Goal: Task Accomplishment & Management: Use online tool/utility

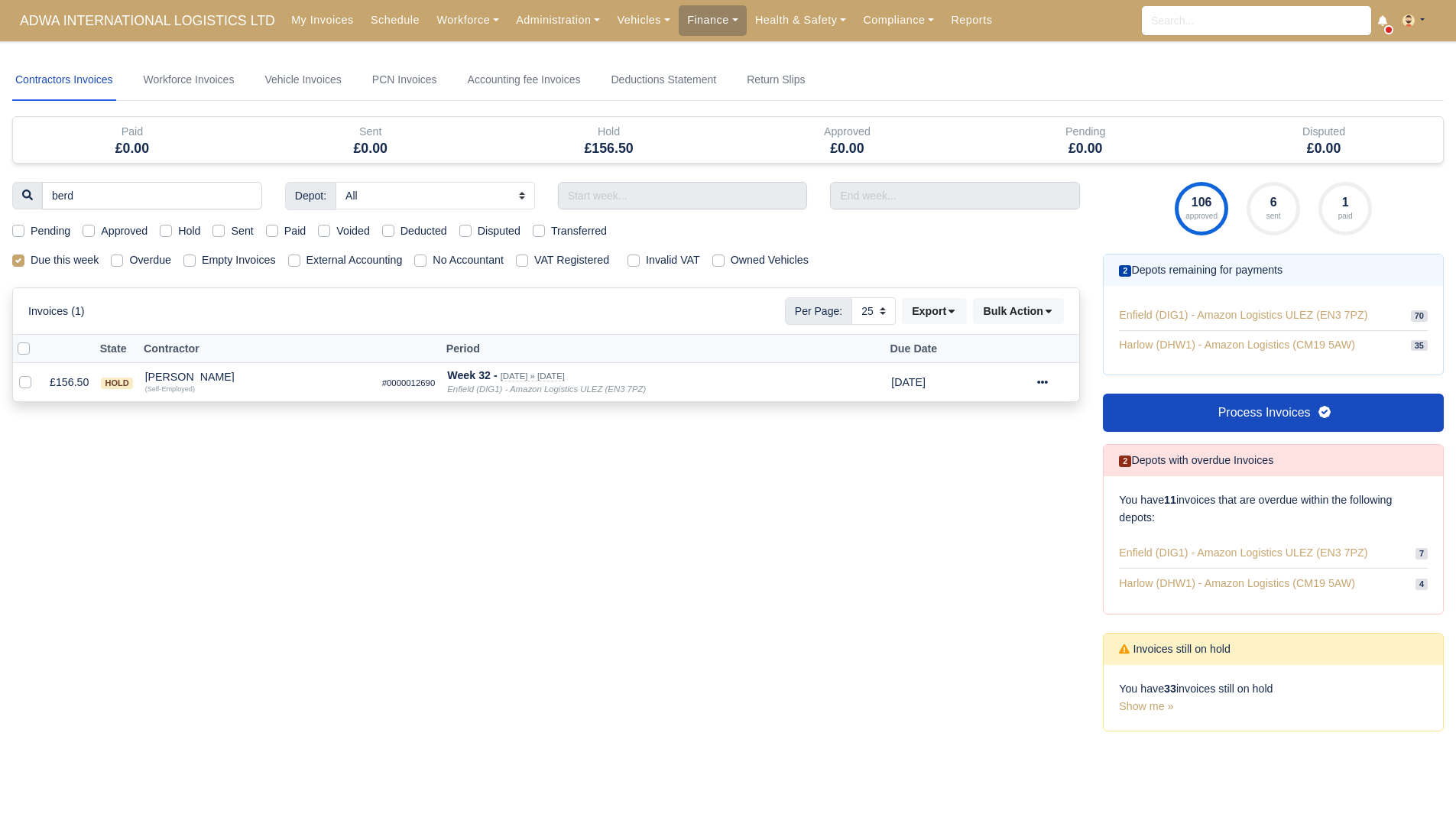
select select "25"
click at [245, 197] on input "berd" at bounding box center [152, 195] width 220 height 27
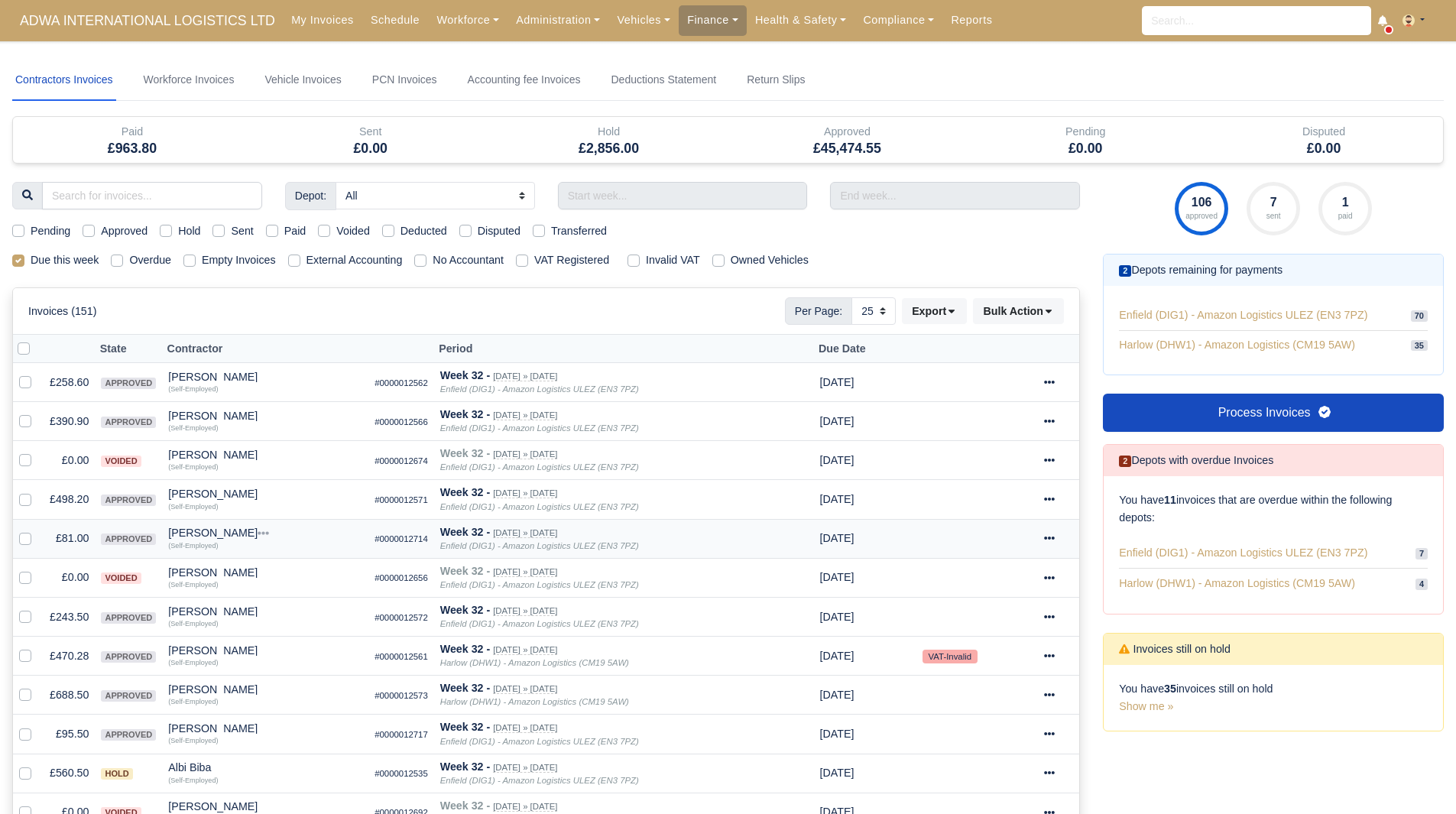
click at [202, 526] on td "Adam Leach Quick Actions Other Invoices Wallet (Self-Employed)" at bounding box center [265, 538] width 207 height 39
click at [205, 534] on div "[PERSON_NAME]" at bounding box center [264, 533] width 194 height 10
click at [267, 574] on button "Other Invoices" at bounding box center [319, 576] width 192 height 23
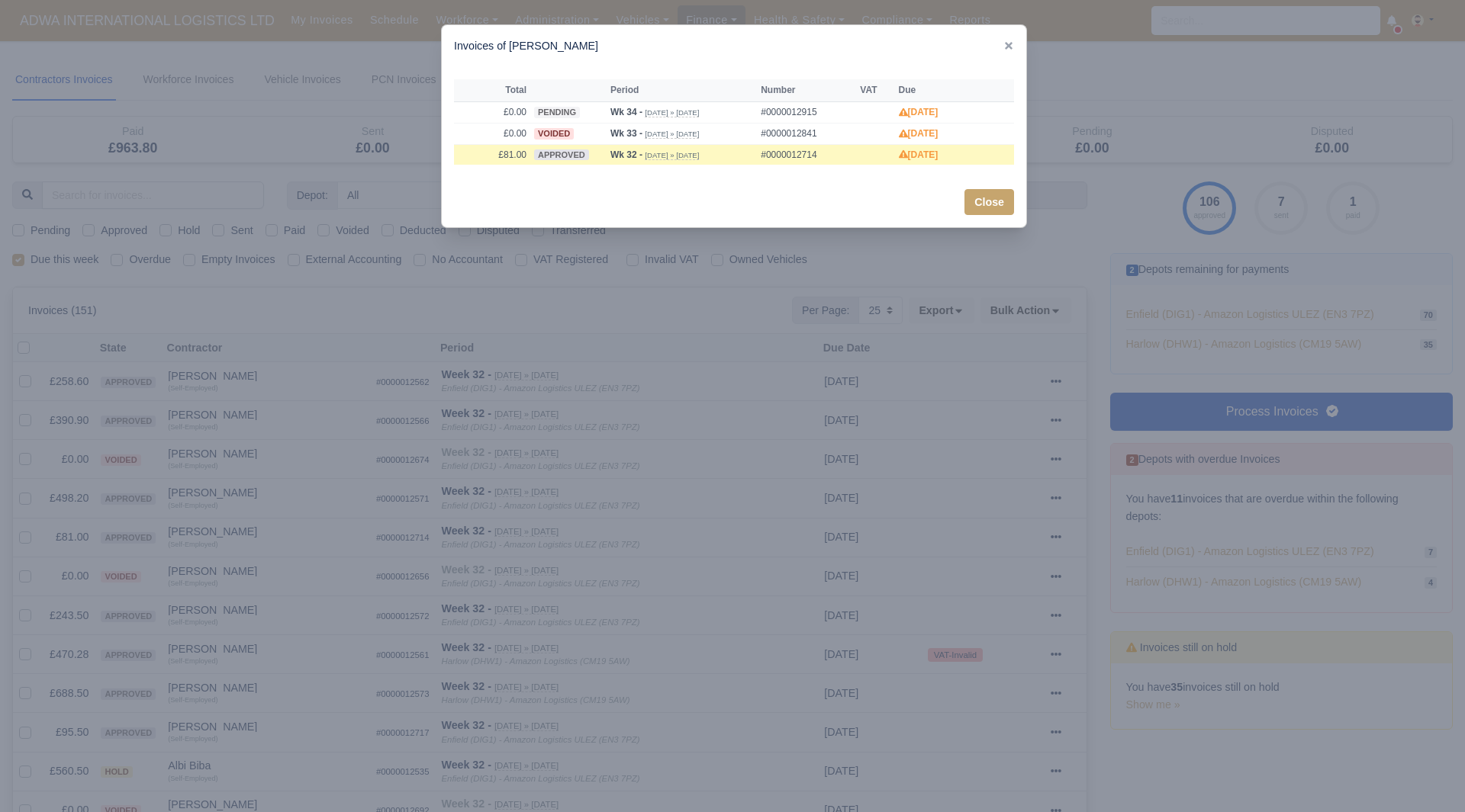
click at [252, 533] on div at bounding box center [732, 406] width 1465 height 812
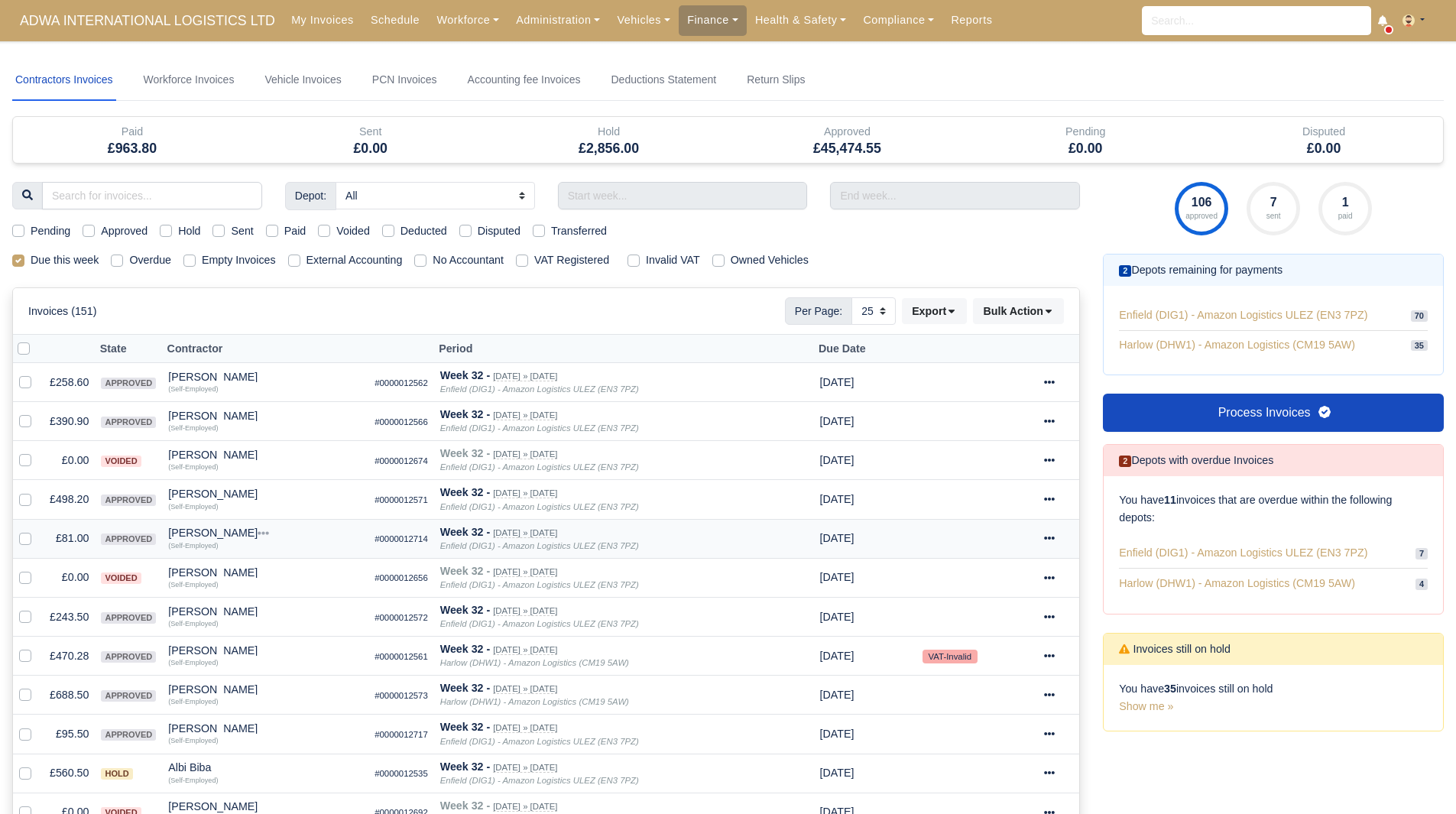
click at [210, 528] on div "[PERSON_NAME]" at bounding box center [264, 533] width 194 height 10
click at [256, 606] on button "Wallet" at bounding box center [319, 600] width 192 height 23
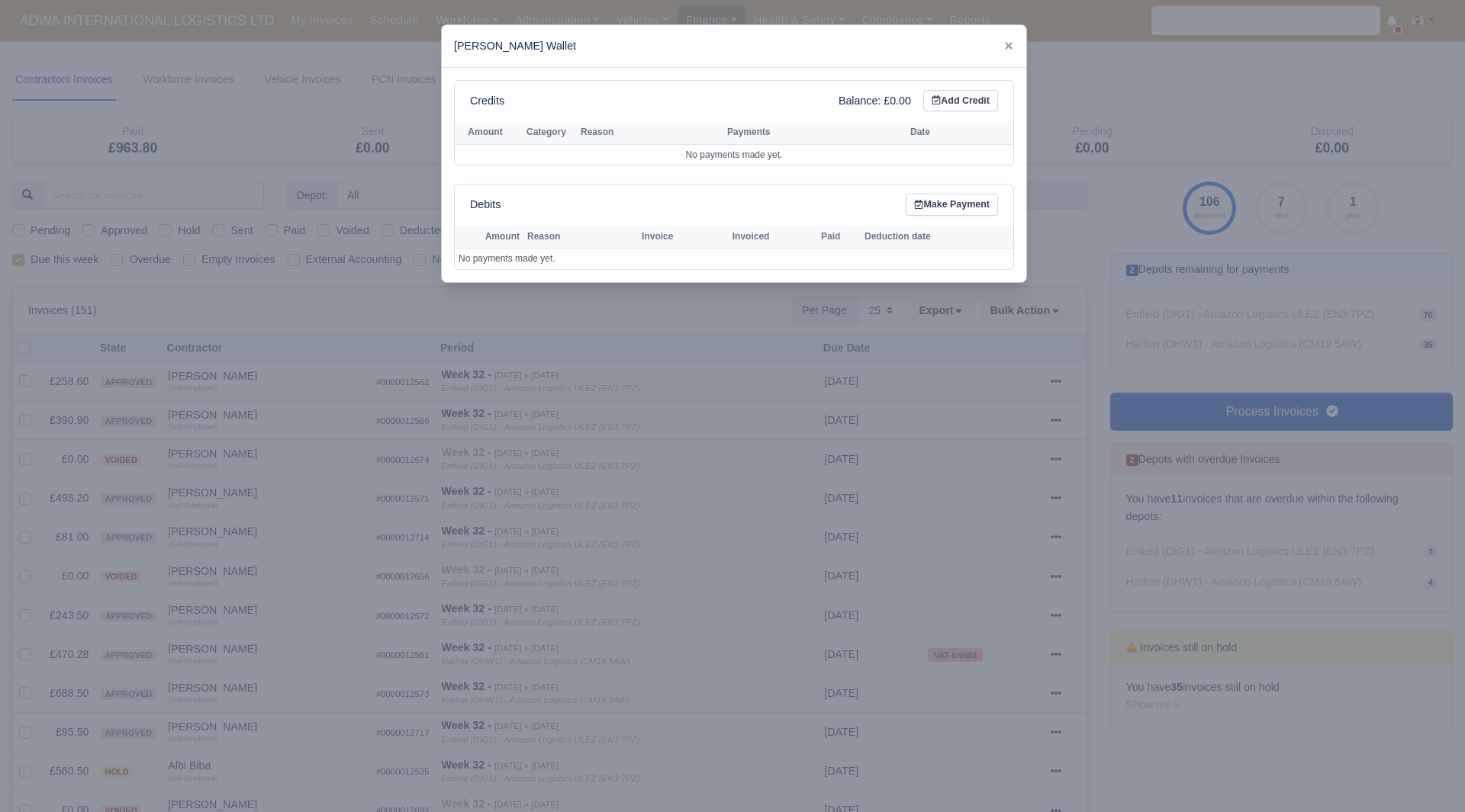
click at [256, 571] on div at bounding box center [732, 406] width 1465 height 812
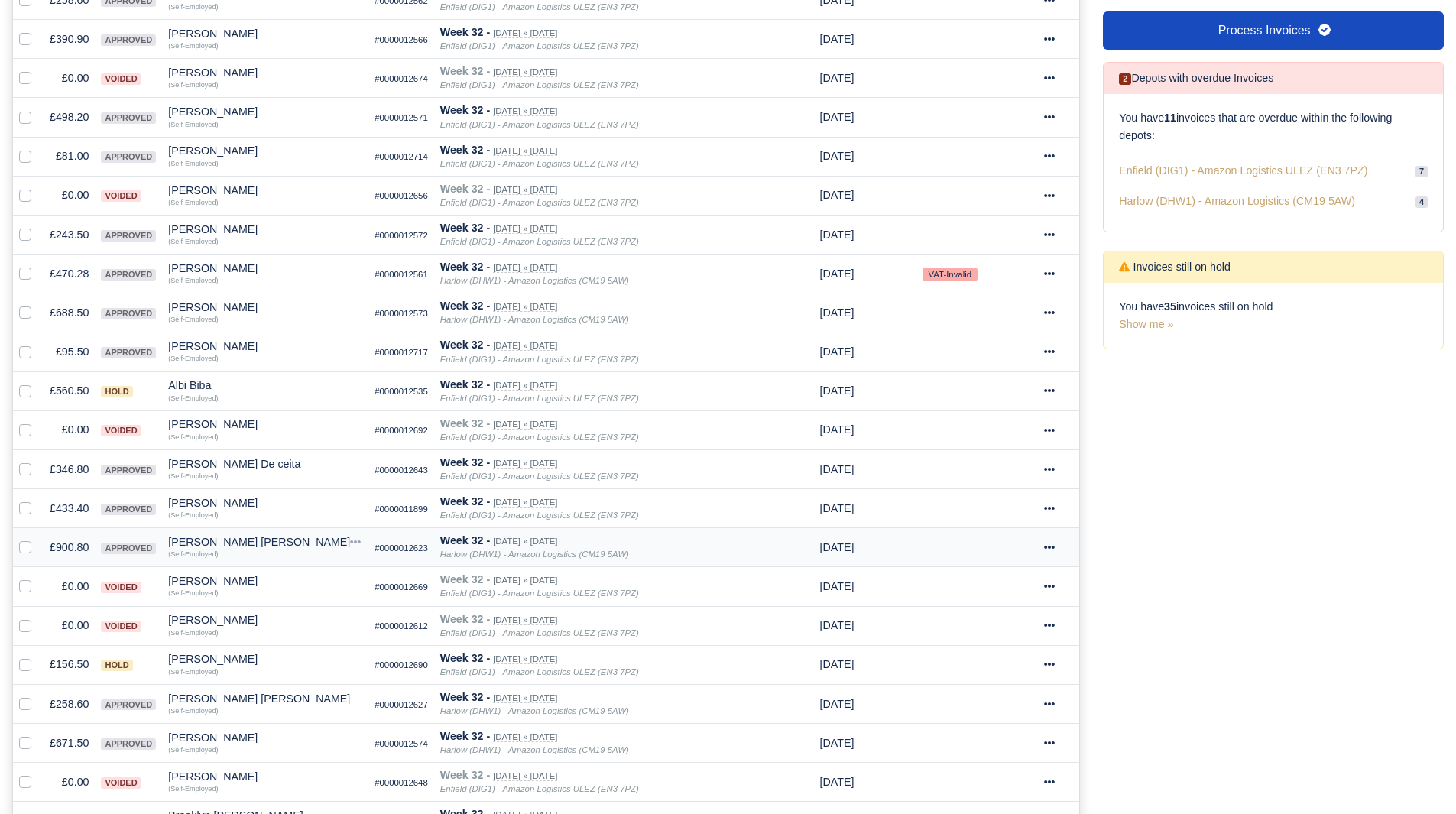
scroll to position [459, 0]
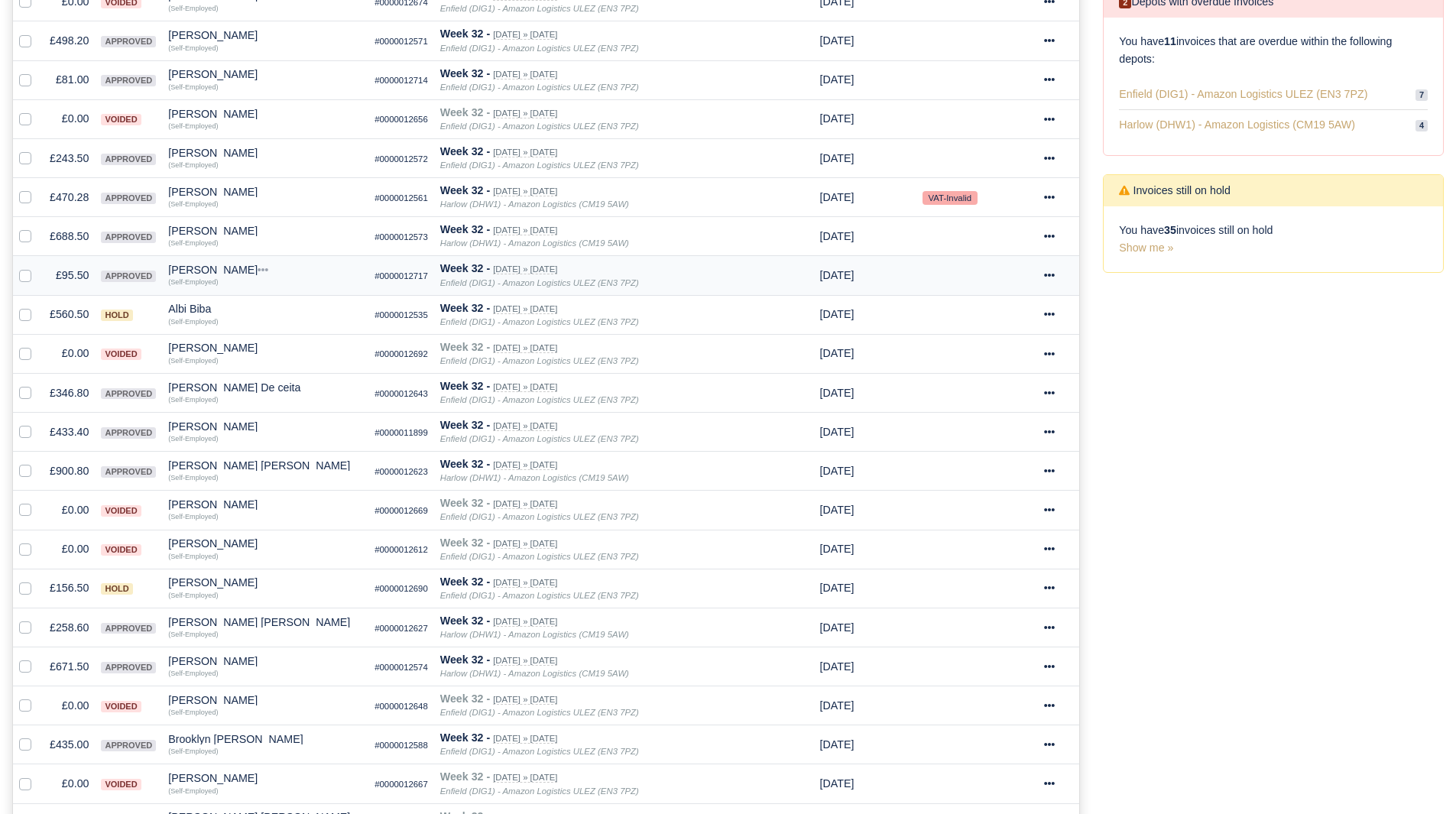
click at [73, 274] on td "£95.50" at bounding box center [69, 275] width 51 height 39
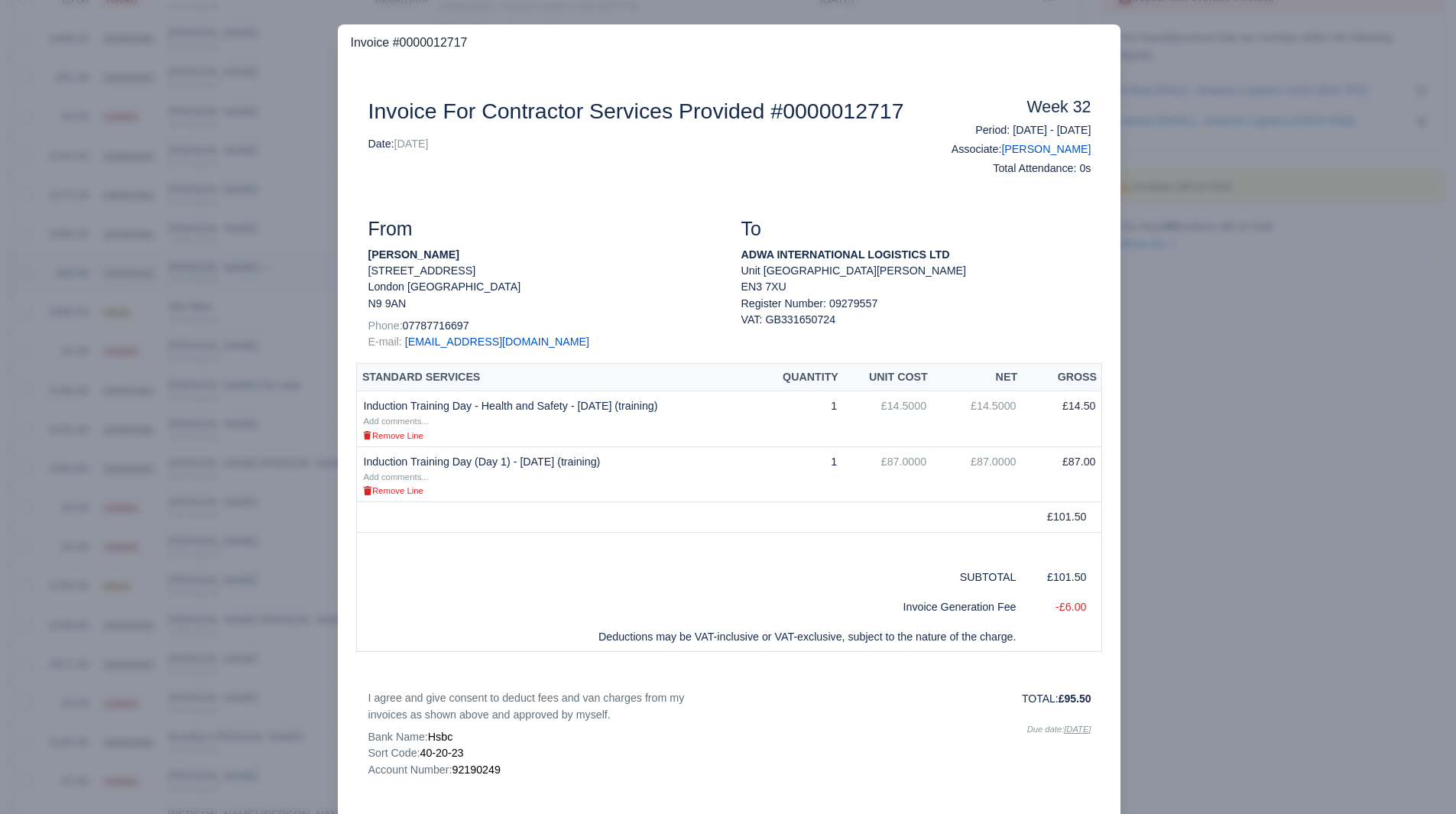
click at [73, 274] on div at bounding box center [728, 407] width 1456 height 814
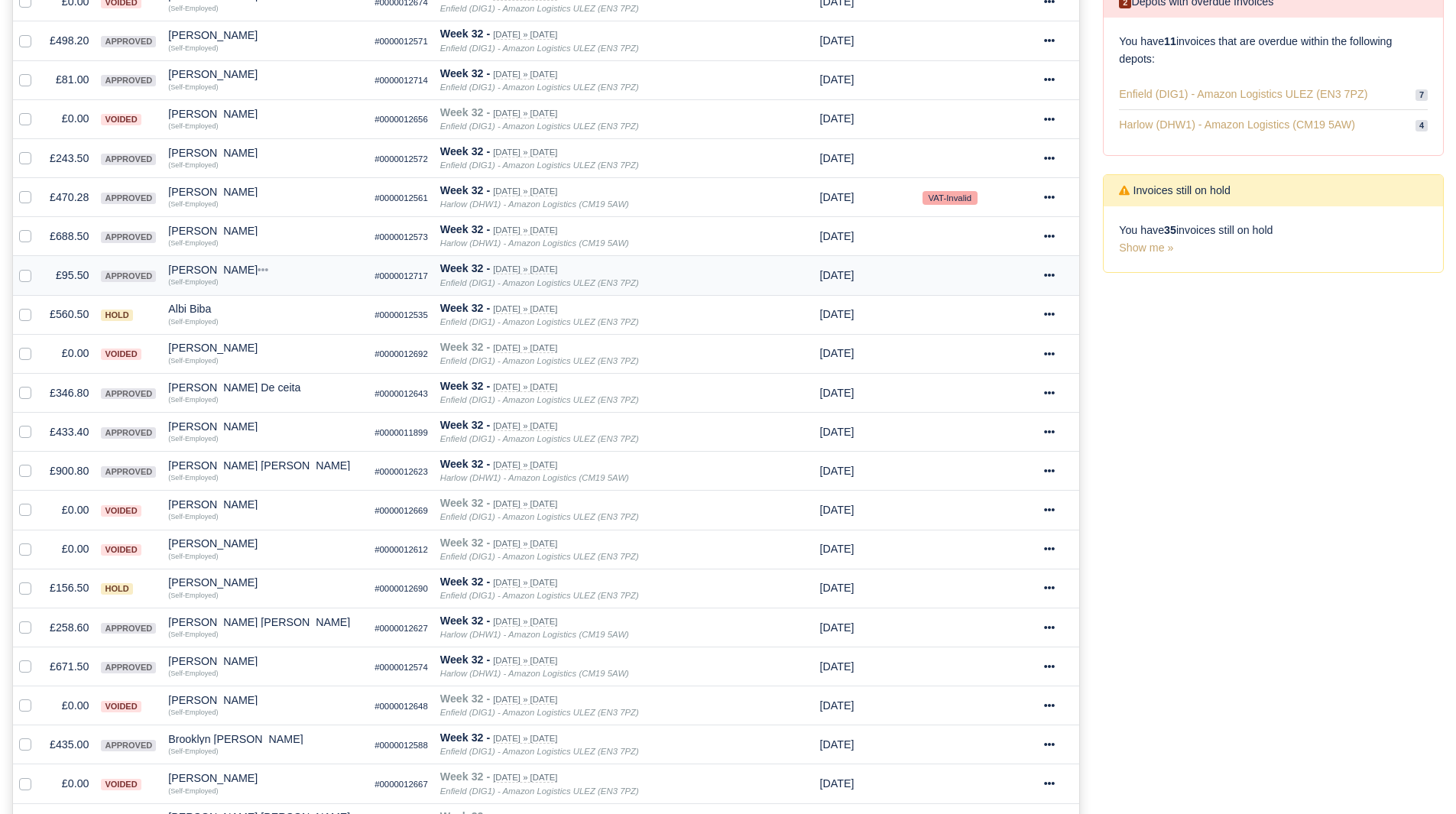
click at [188, 266] on div "[PERSON_NAME]" at bounding box center [264, 269] width 194 height 10
click at [261, 305] on button "Other Invoices" at bounding box center [319, 314] width 192 height 23
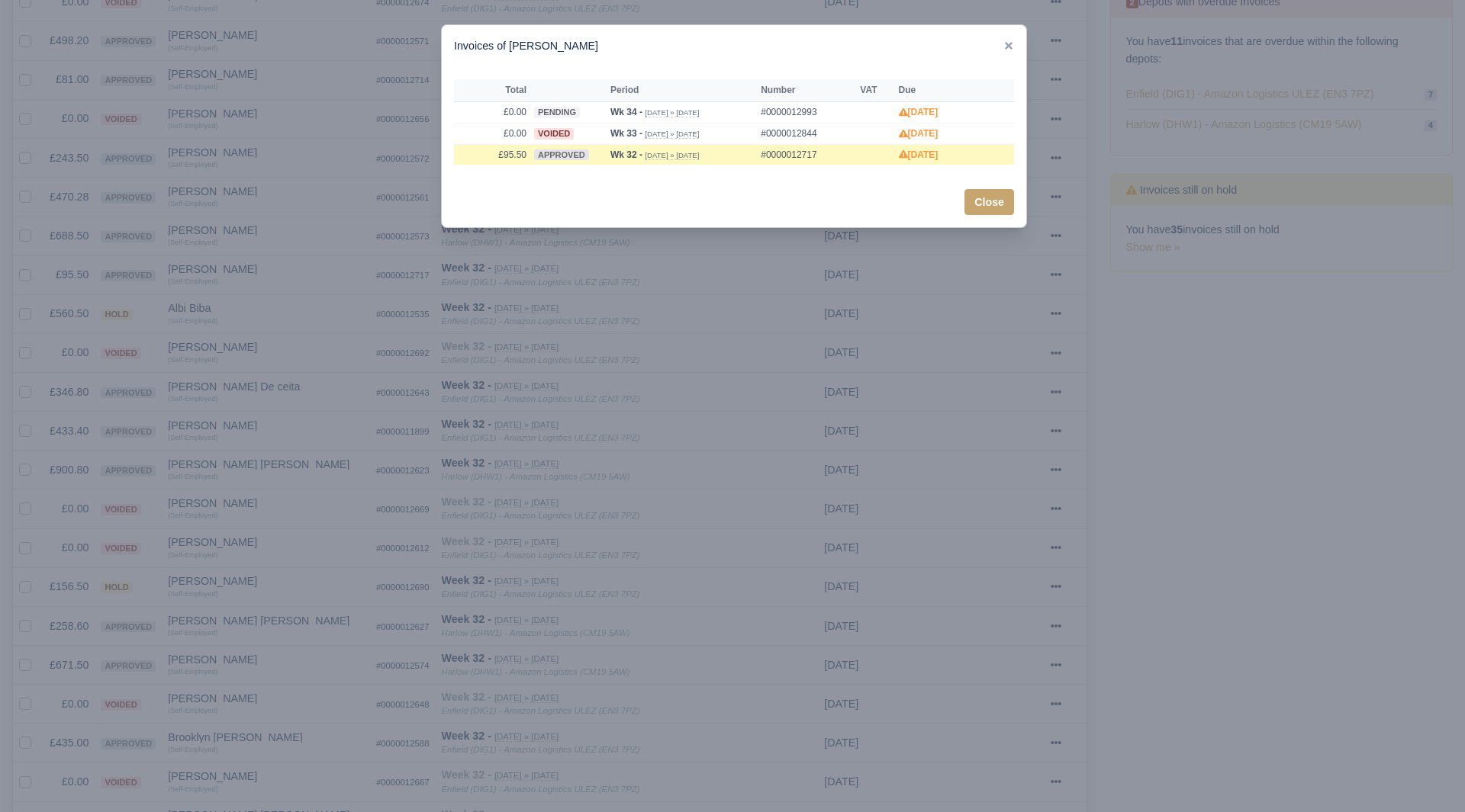
click at [262, 305] on div at bounding box center [732, 406] width 1465 height 812
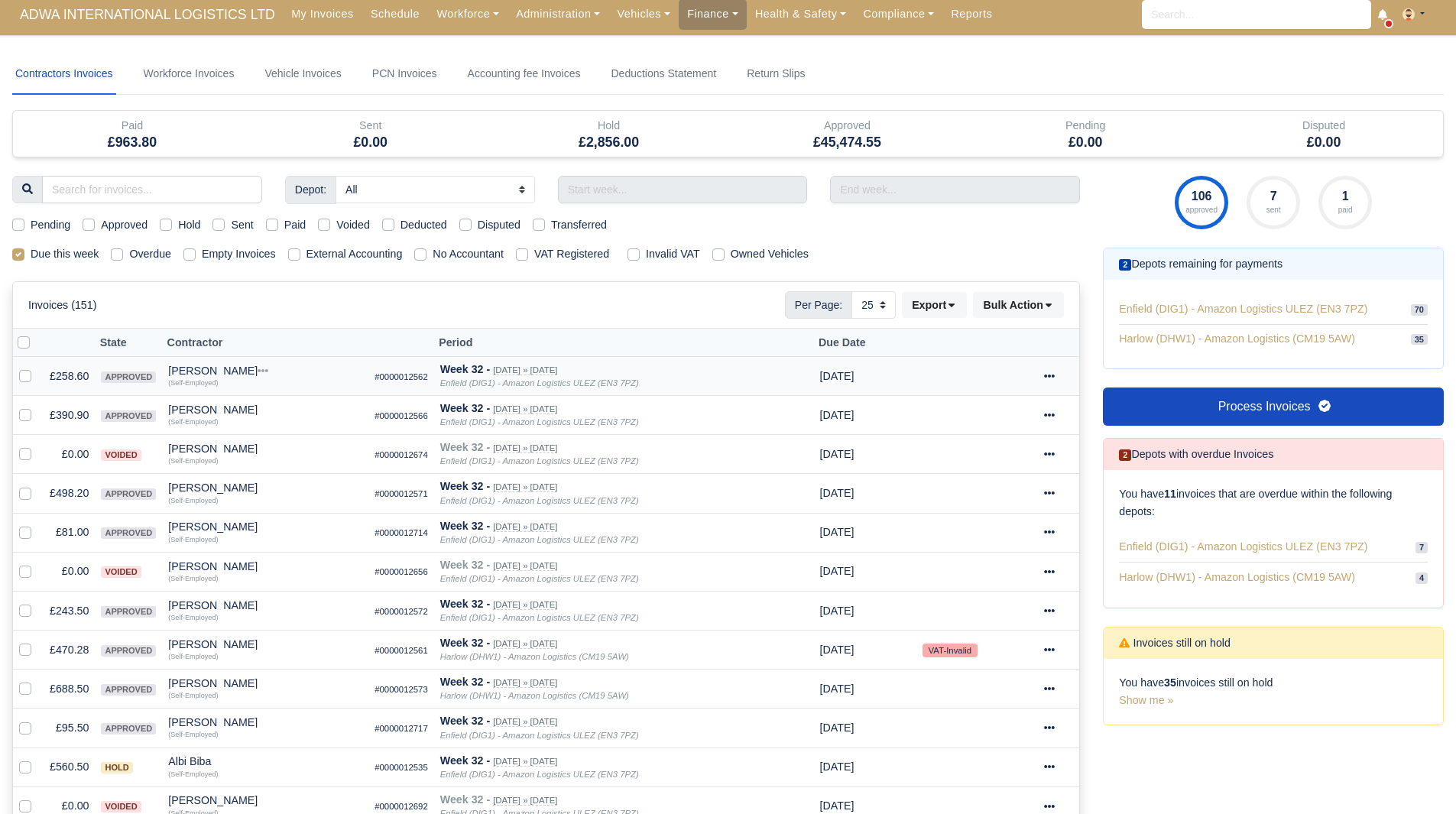
scroll to position [0, 0]
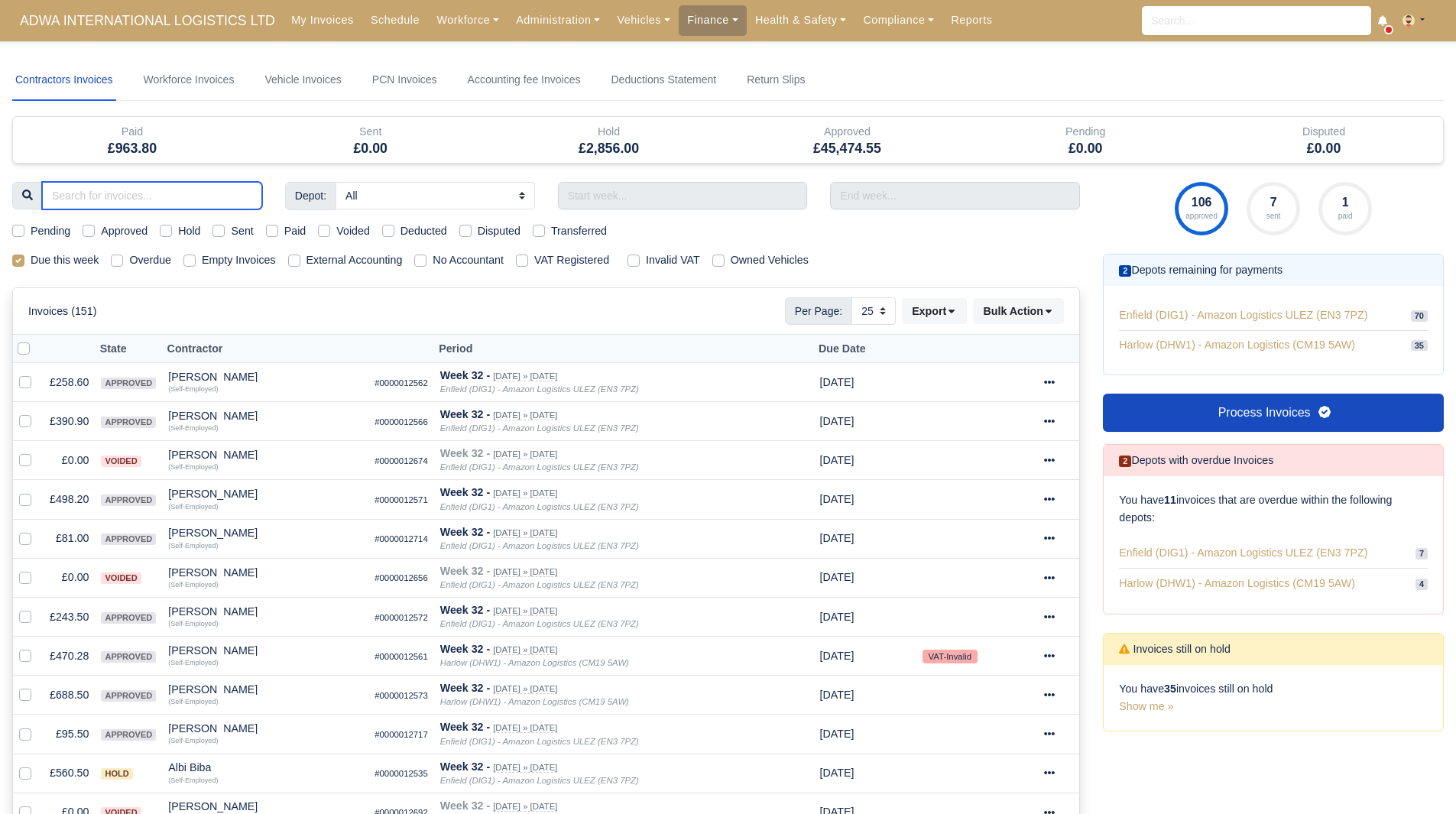
click at [122, 190] on input "search" at bounding box center [152, 195] width 220 height 27
type input "OLI"
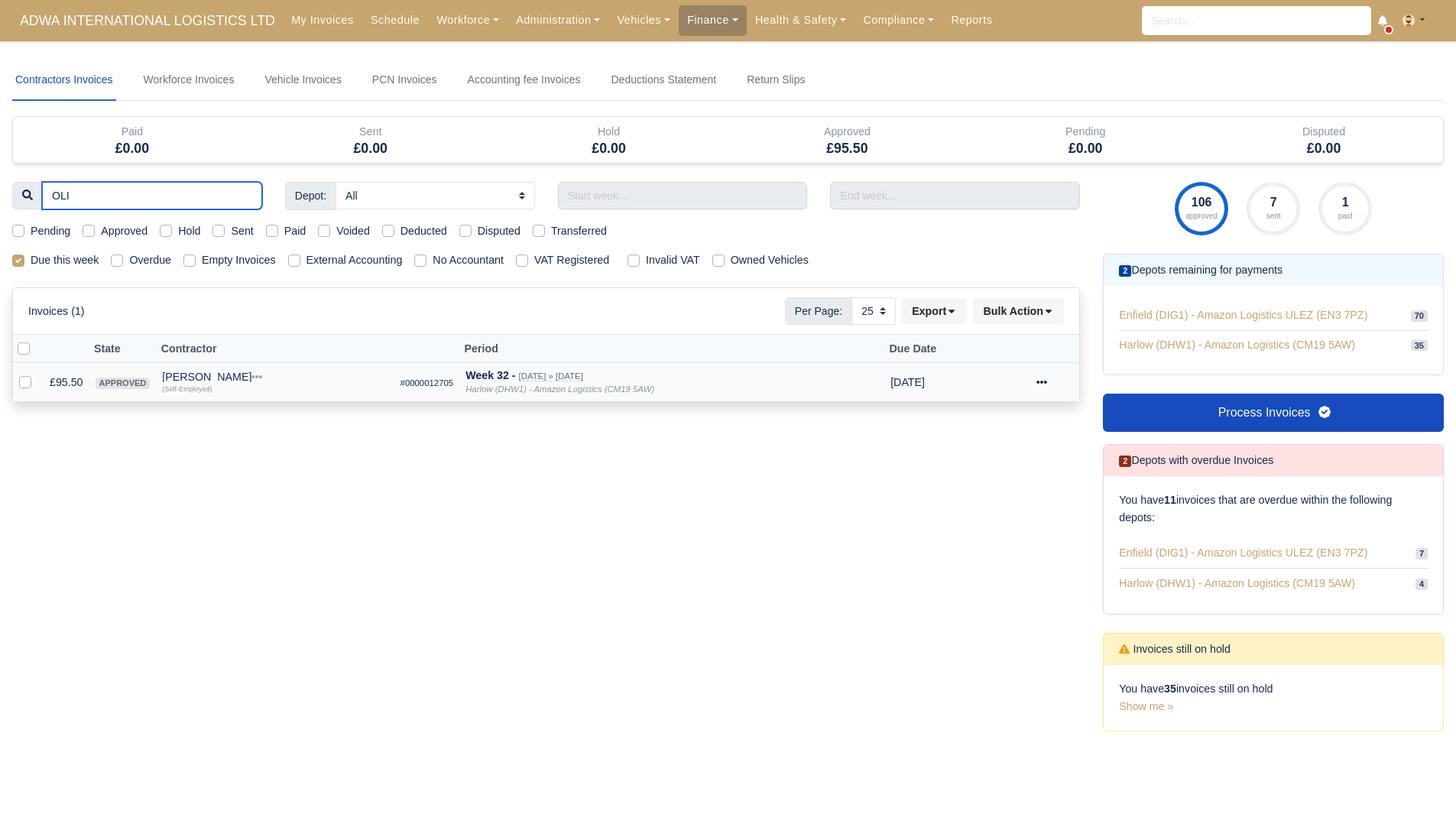
type input "OLI"
click at [64, 383] on td "£95.50" at bounding box center [66, 382] width 45 height 39
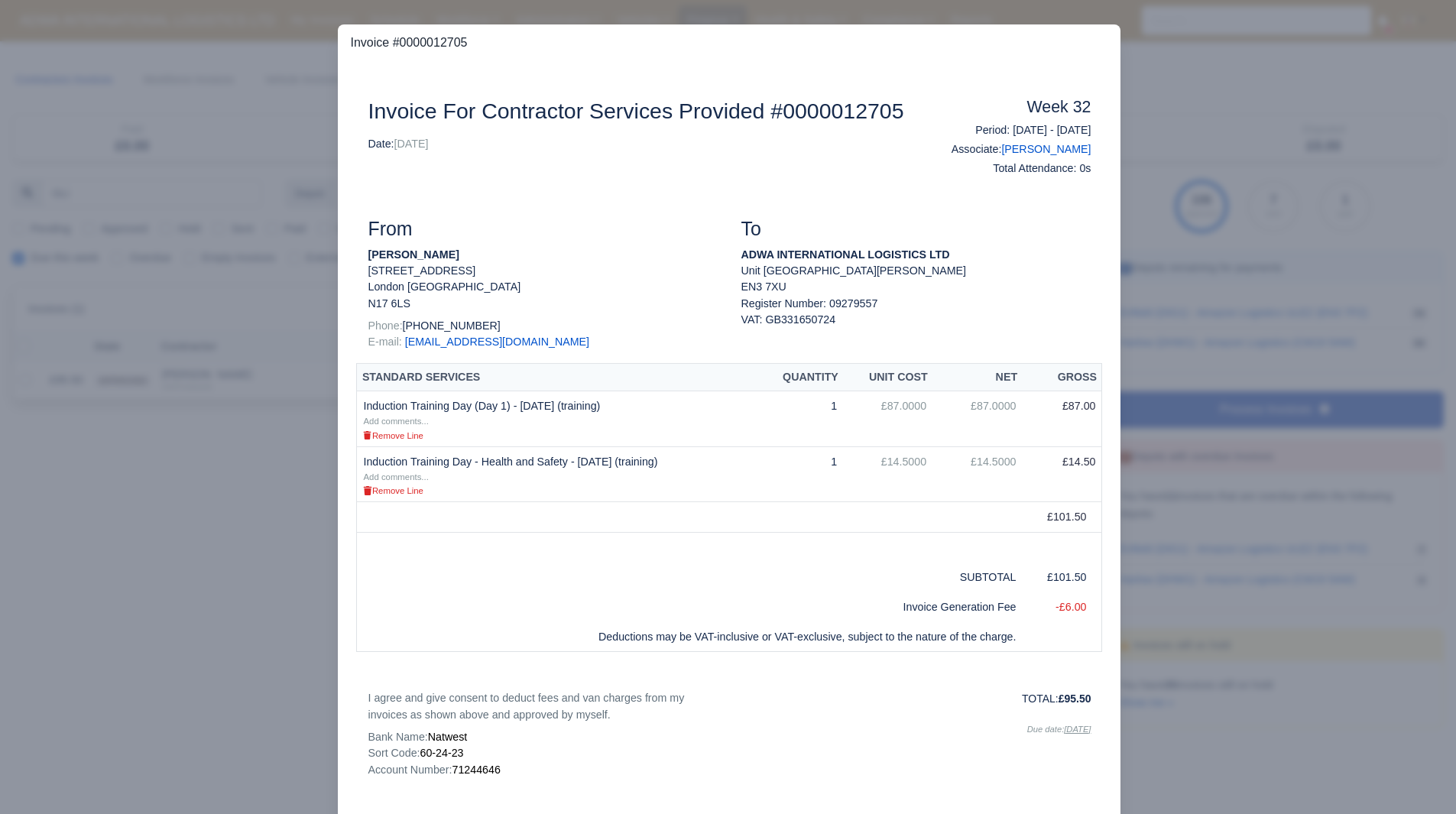
click at [133, 490] on div at bounding box center [728, 407] width 1456 height 814
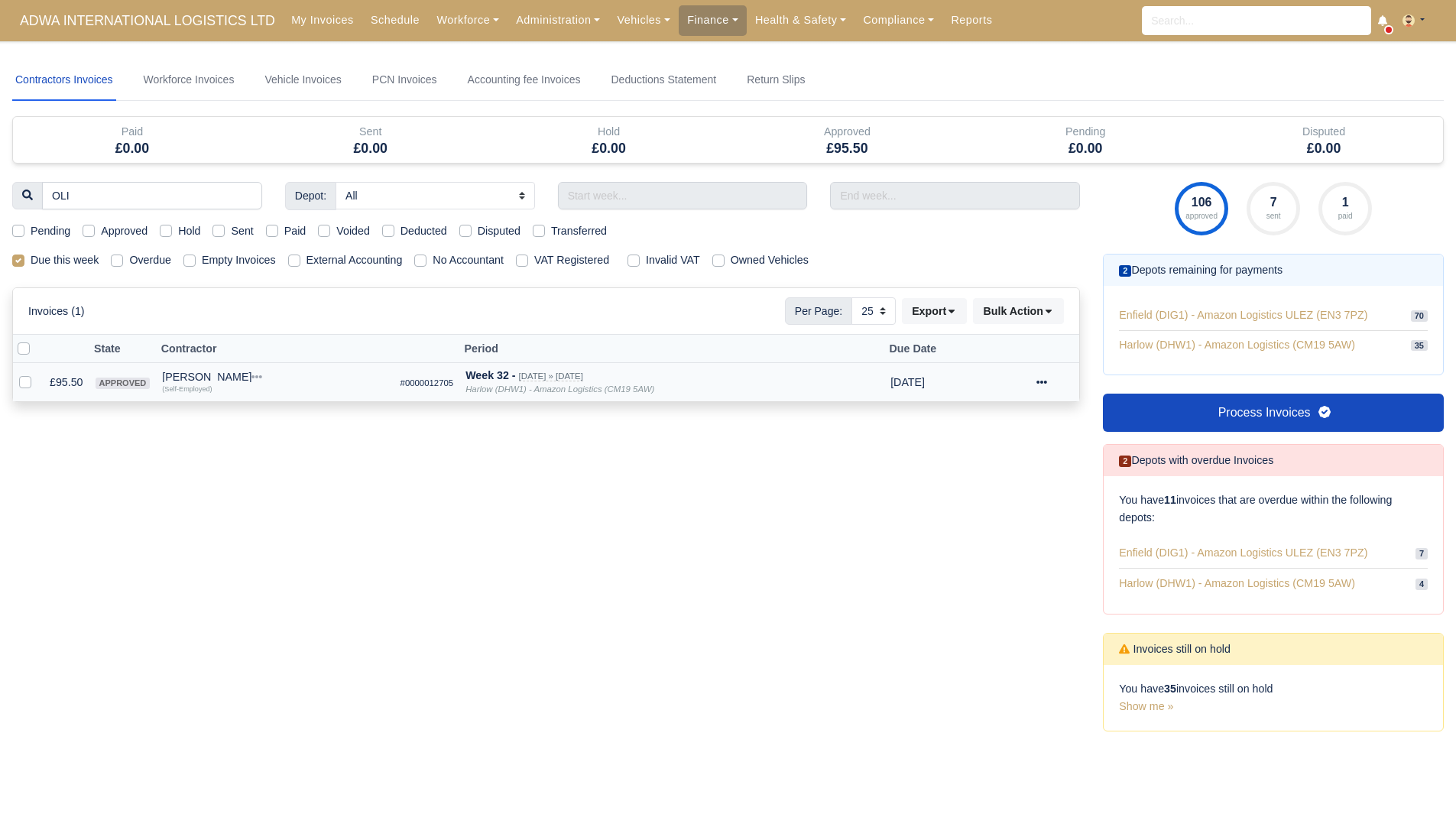
click at [188, 371] on td "Oliver Tuohy Quick Actions Other Invoices Wallet (Self-Employed)" at bounding box center [275, 382] width 238 height 39
click at [191, 379] on div "[PERSON_NAME]" at bounding box center [275, 376] width 225 height 10
click at [264, 417] on button "Other Invoices" at bounding box center [315, 421] width 224 height 23
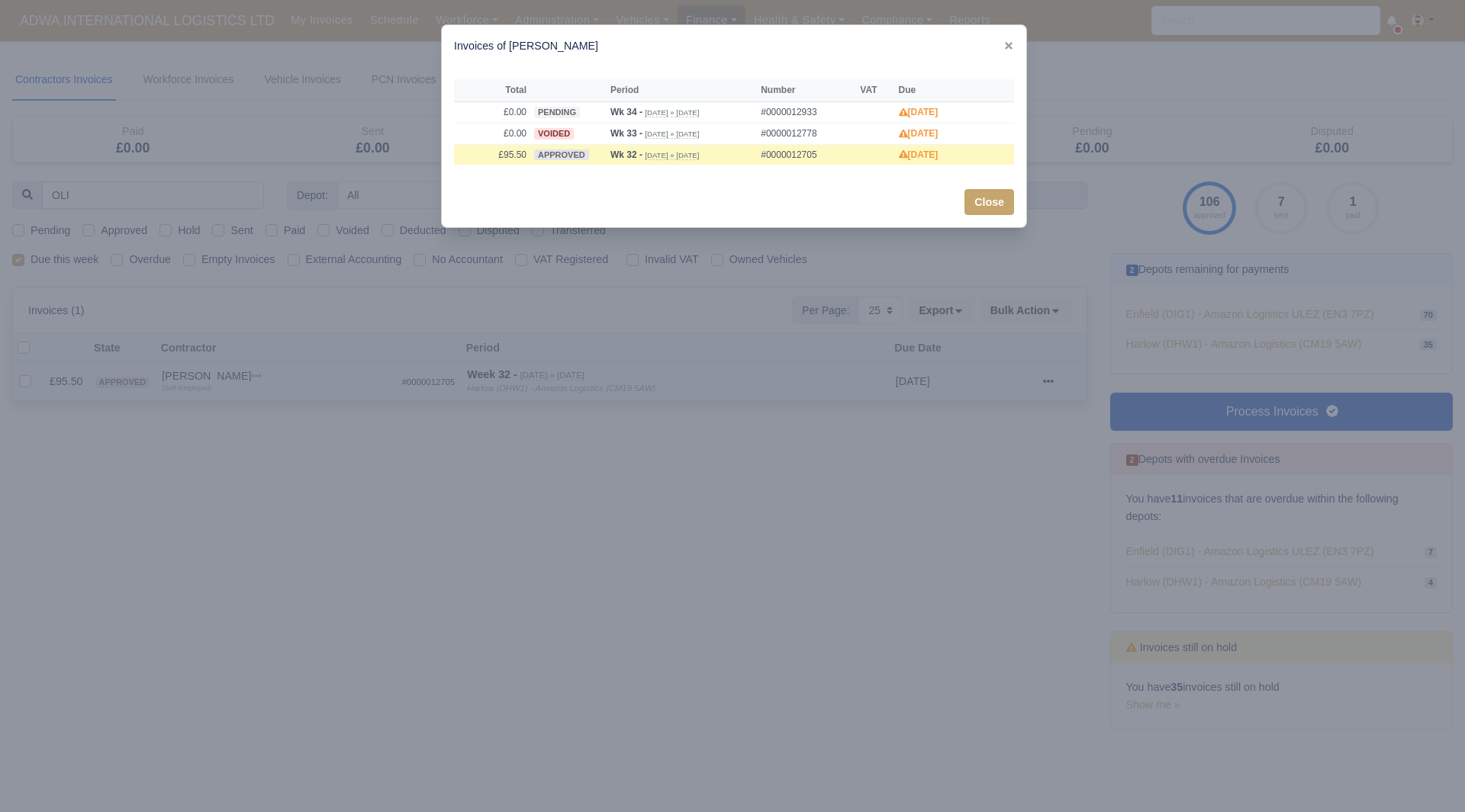
click at [264, 416] on div at bounding box center [732, 406] width 1465 height 812
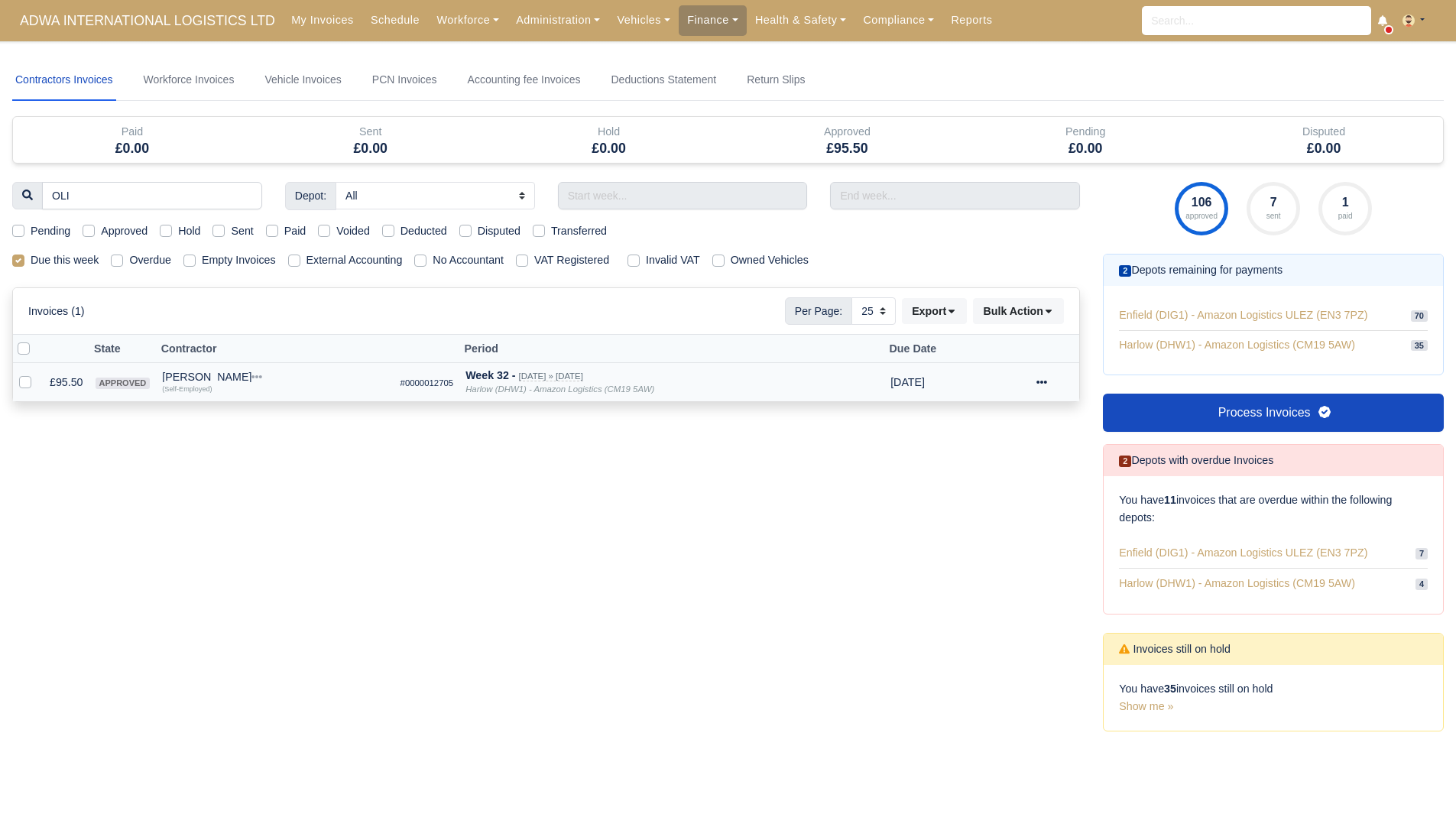
click at [203, 377] on div "[PERSON_NAME]" at bounding box center [275, 376] width 225 height 10
click at [247, 439] on button "Wallet" at bounding box center [315, 443] width 224 height 23
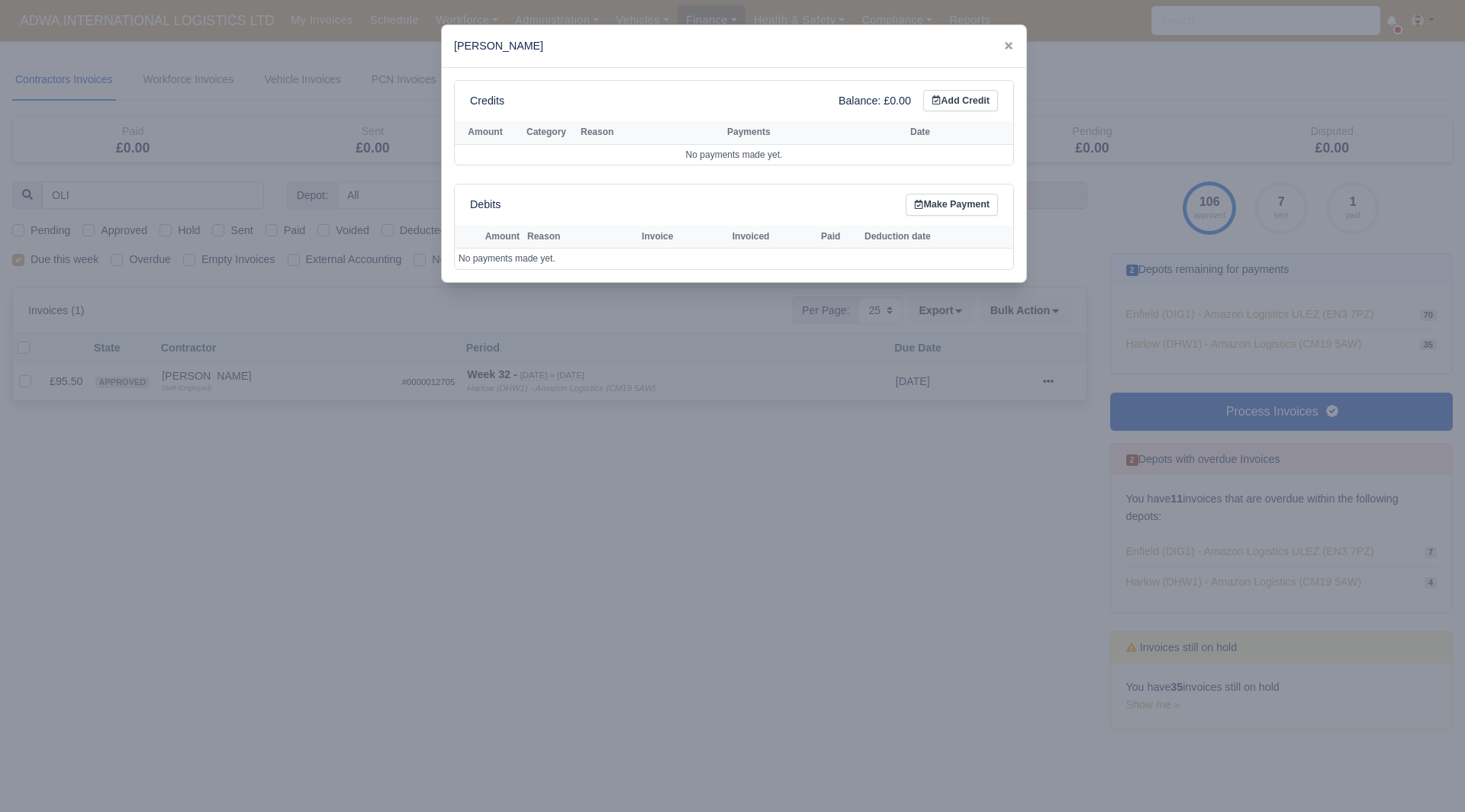
click at [229, 441] on div at bounding box center [732, 406] width 1465 height 812
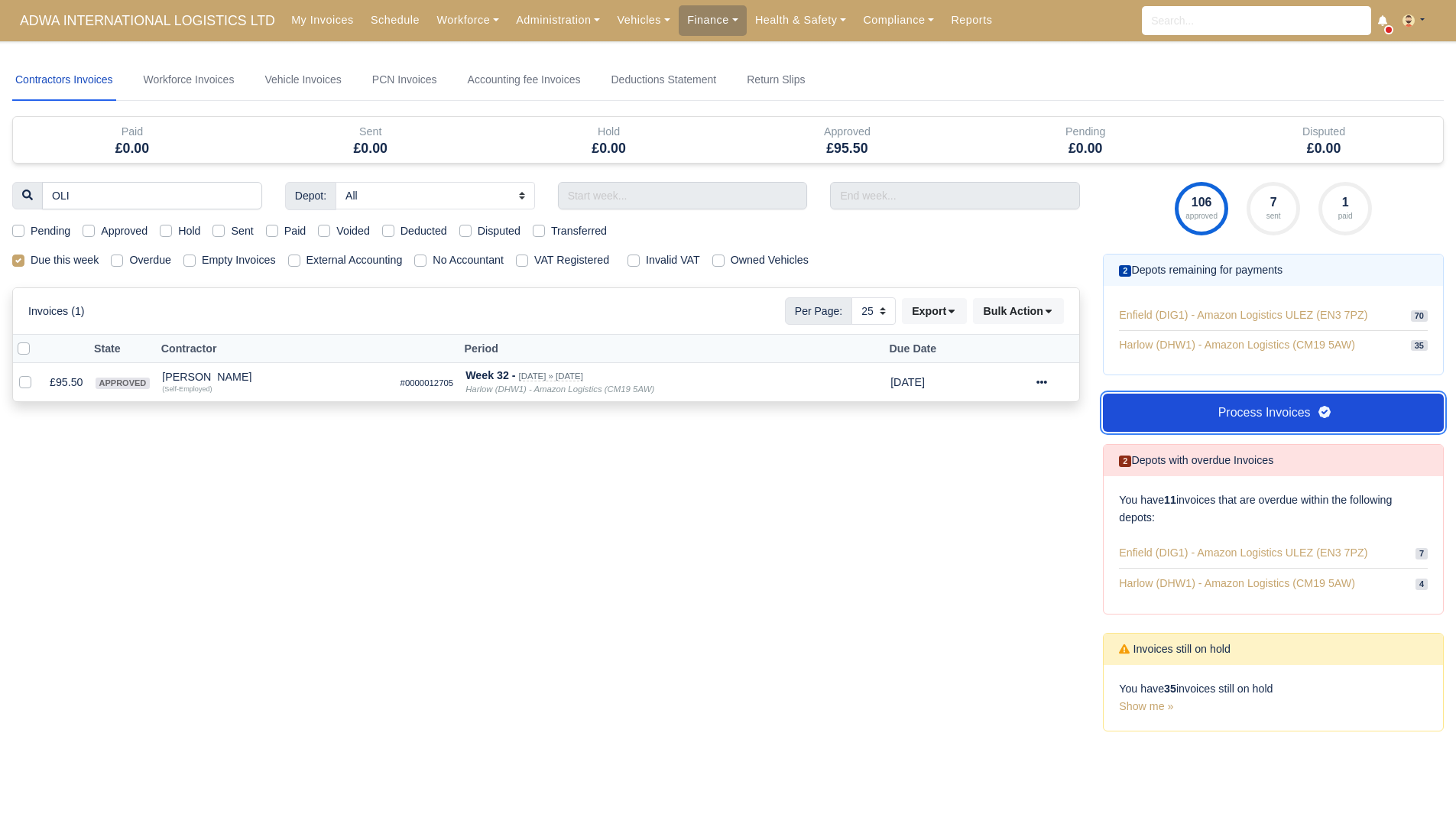
click at [1296, 411] on link "Process Invoices" at bounding box center [1273, 412] width 341 height 38
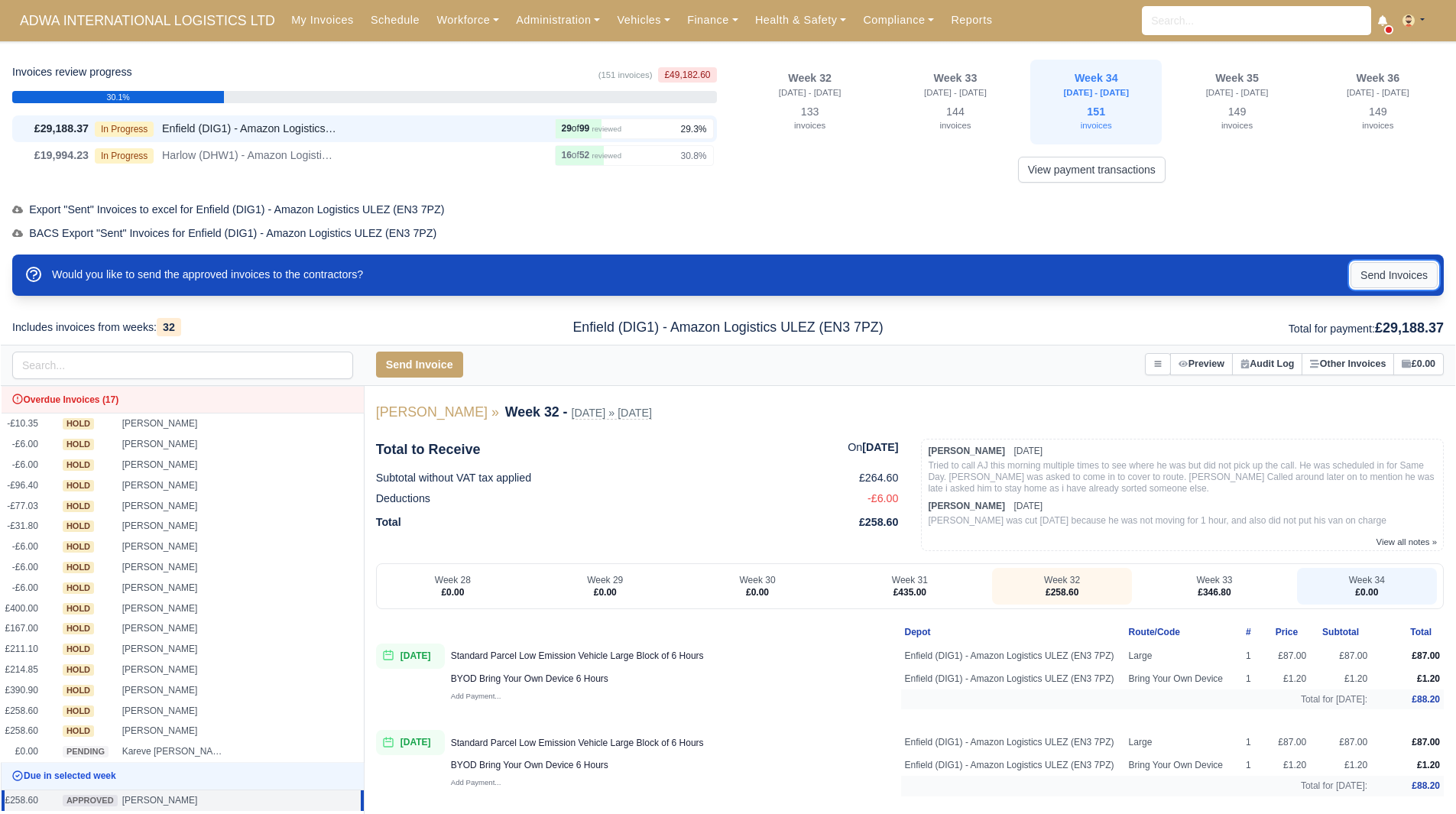
click at [1393, 276] on button "Send Invoices" at bounding box center [1393, 275] width 87 height 26
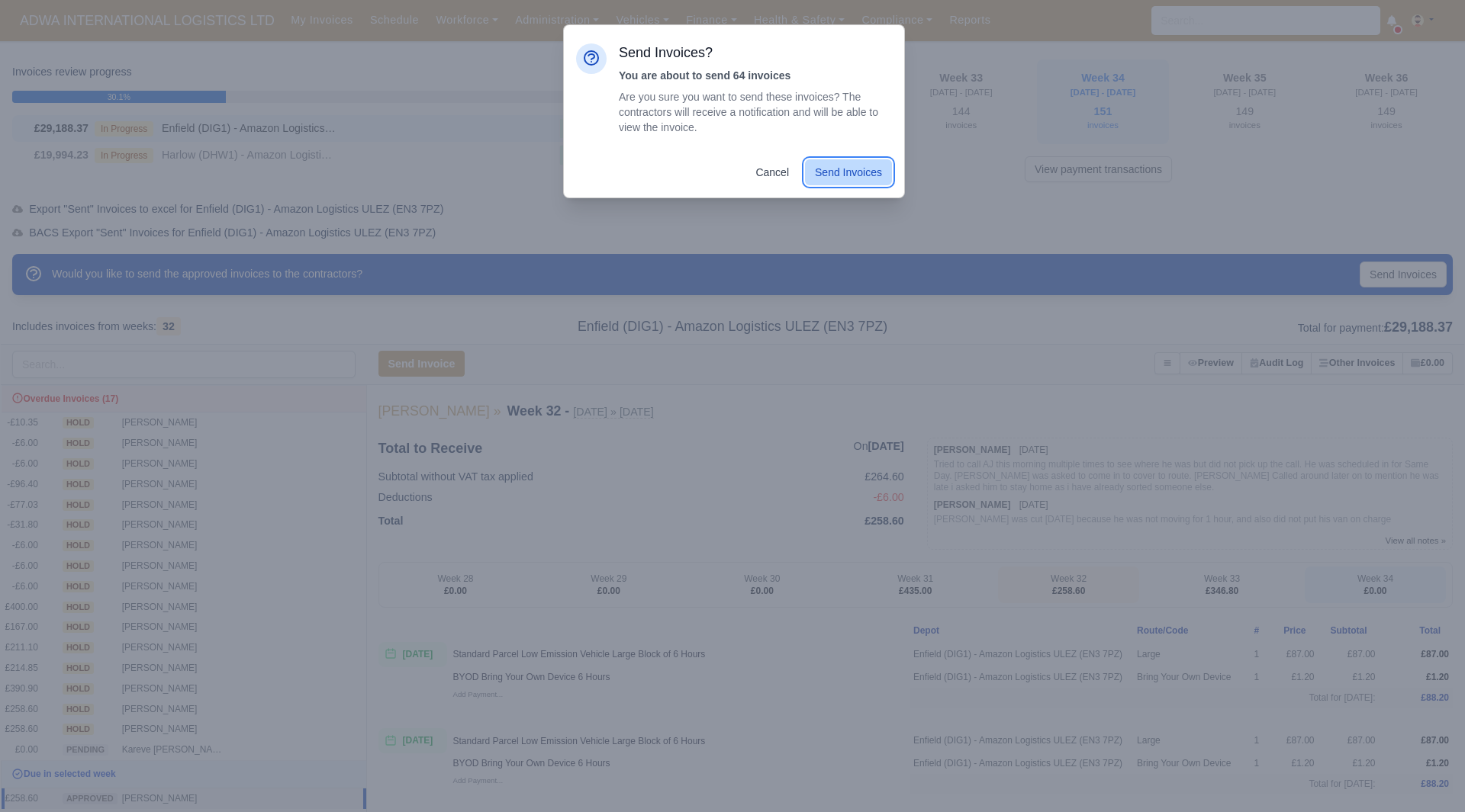
click at [885, 182] on button "Send Invoices" at bounding box center [848, 172] width 87 height 26
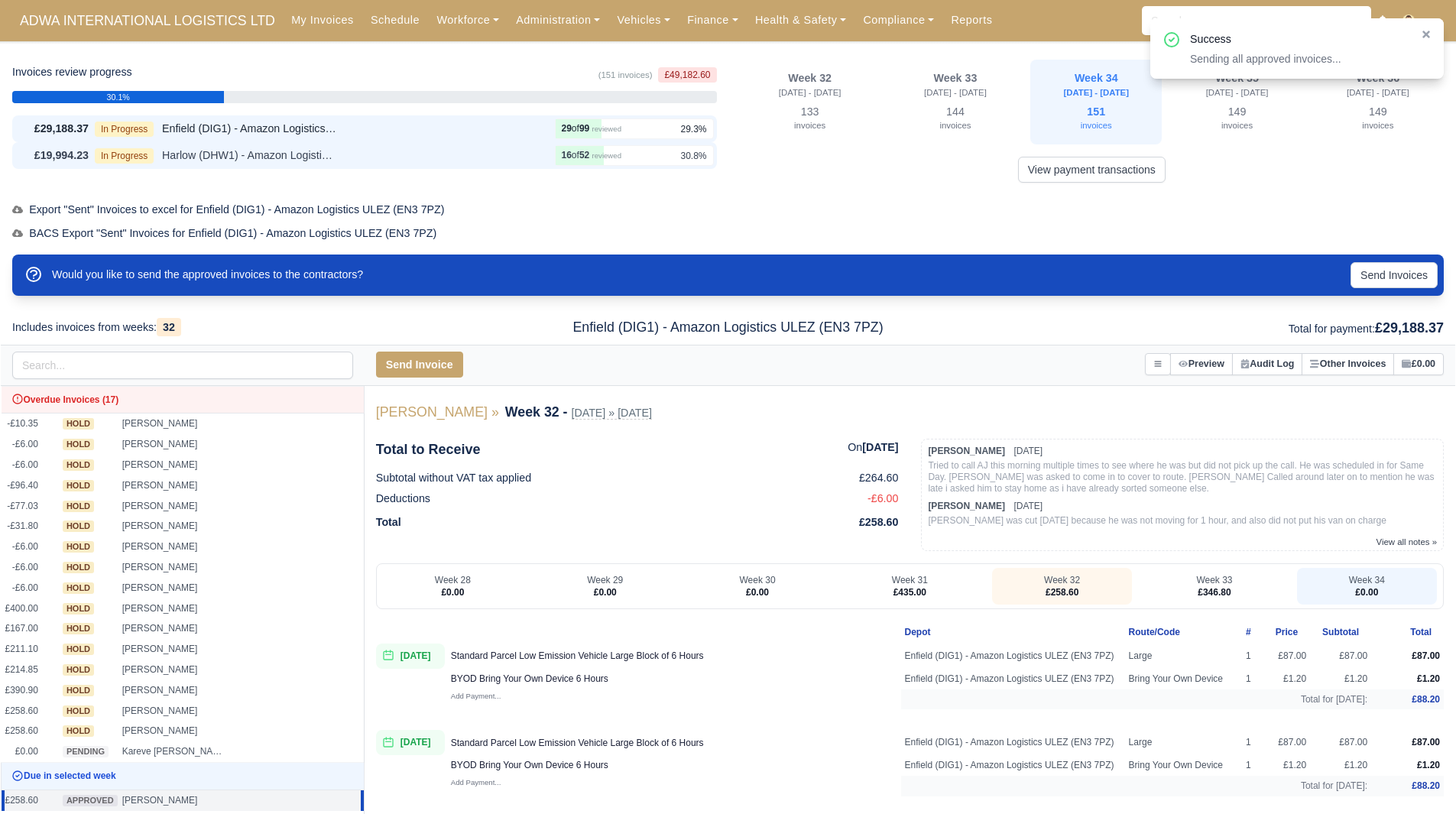
click at [425, 151] on div "In Progress Harlow (DHW1) - Amazon Logistics (CM19 5AW)" at bounding box center [321, 155] width 454 height 18
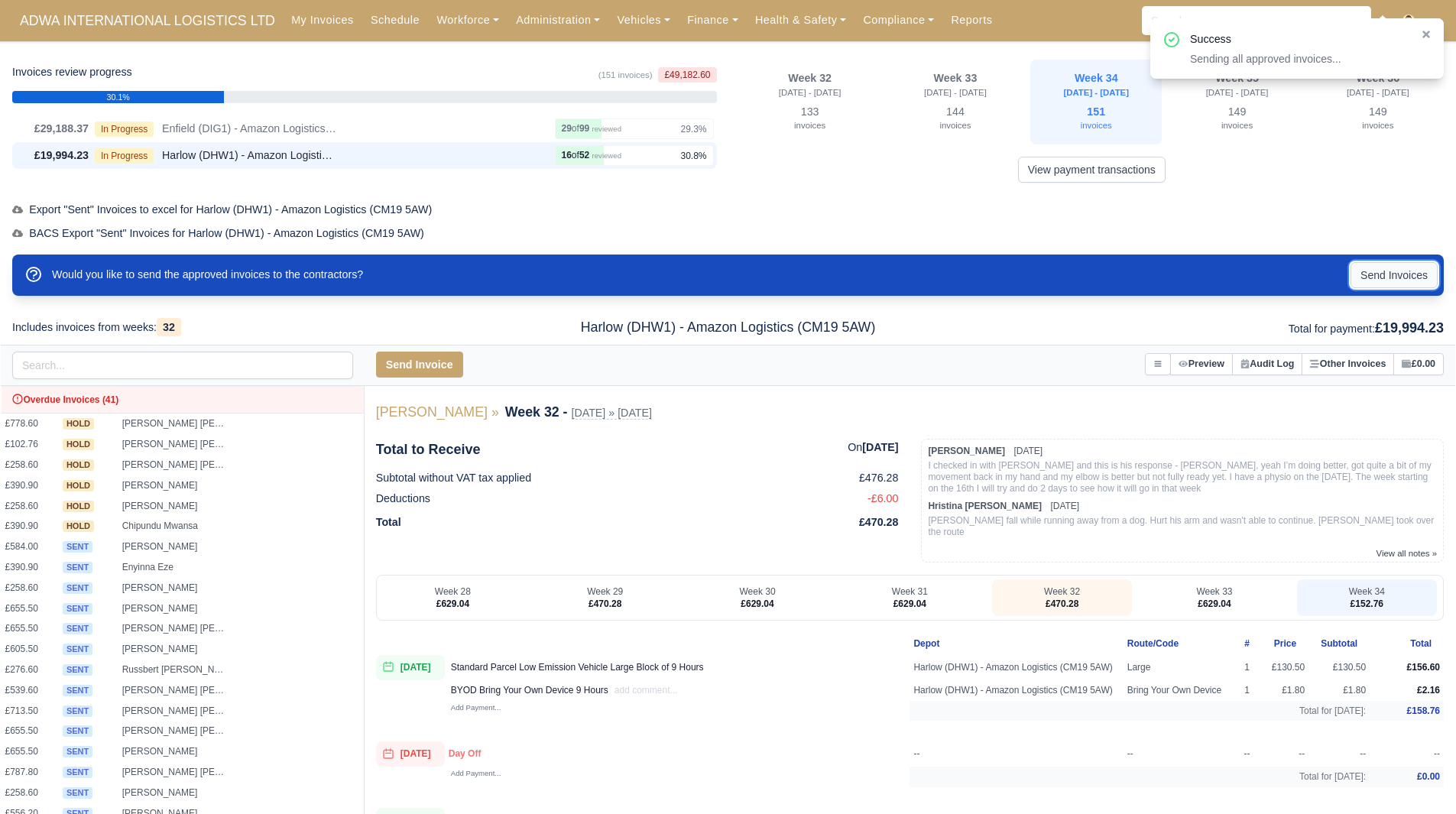
click at [1376, 279] on button "Send Invoices" at bounding box center [1393, 275] width 87 height 26
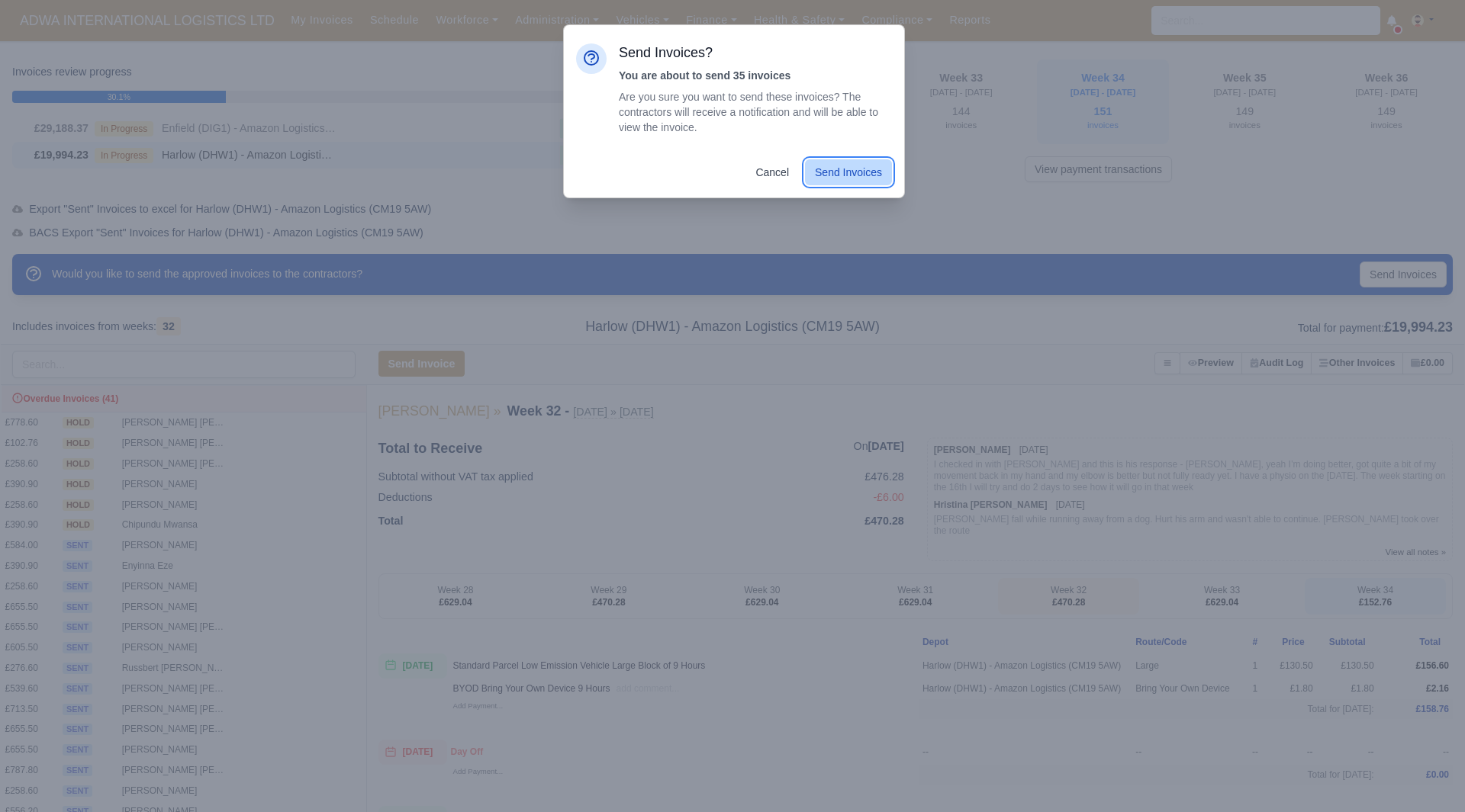
click at [828, 170] on button "Send Invoices" at bounding box center [848, 172] width 87 height 26
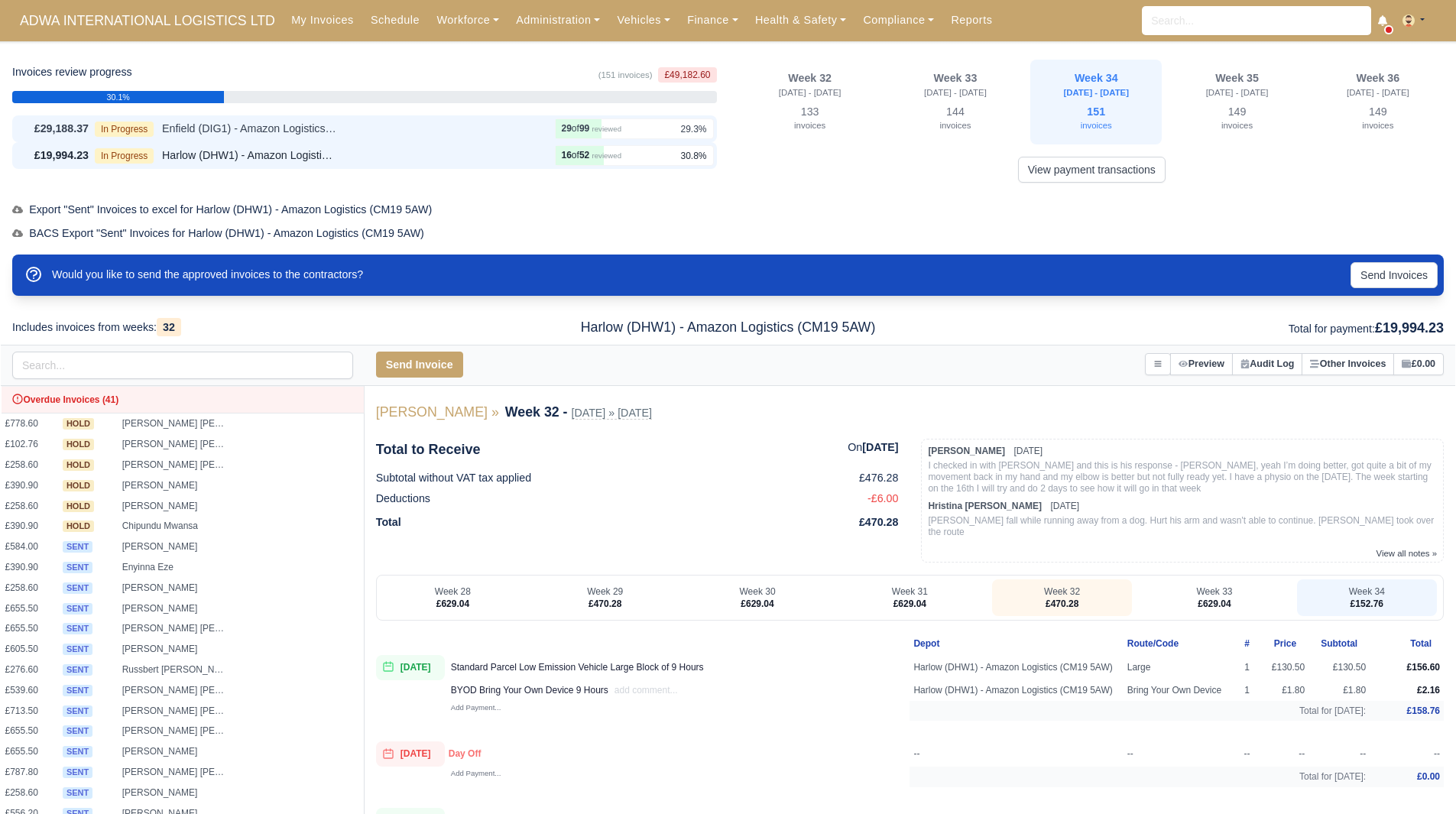
click at [507, 124] on div "In Progress Enfield (DIG1) - Amazon Logistics ULEZ (EN3 7PZ)" at bounding box center [321, 129] width 454 height 18
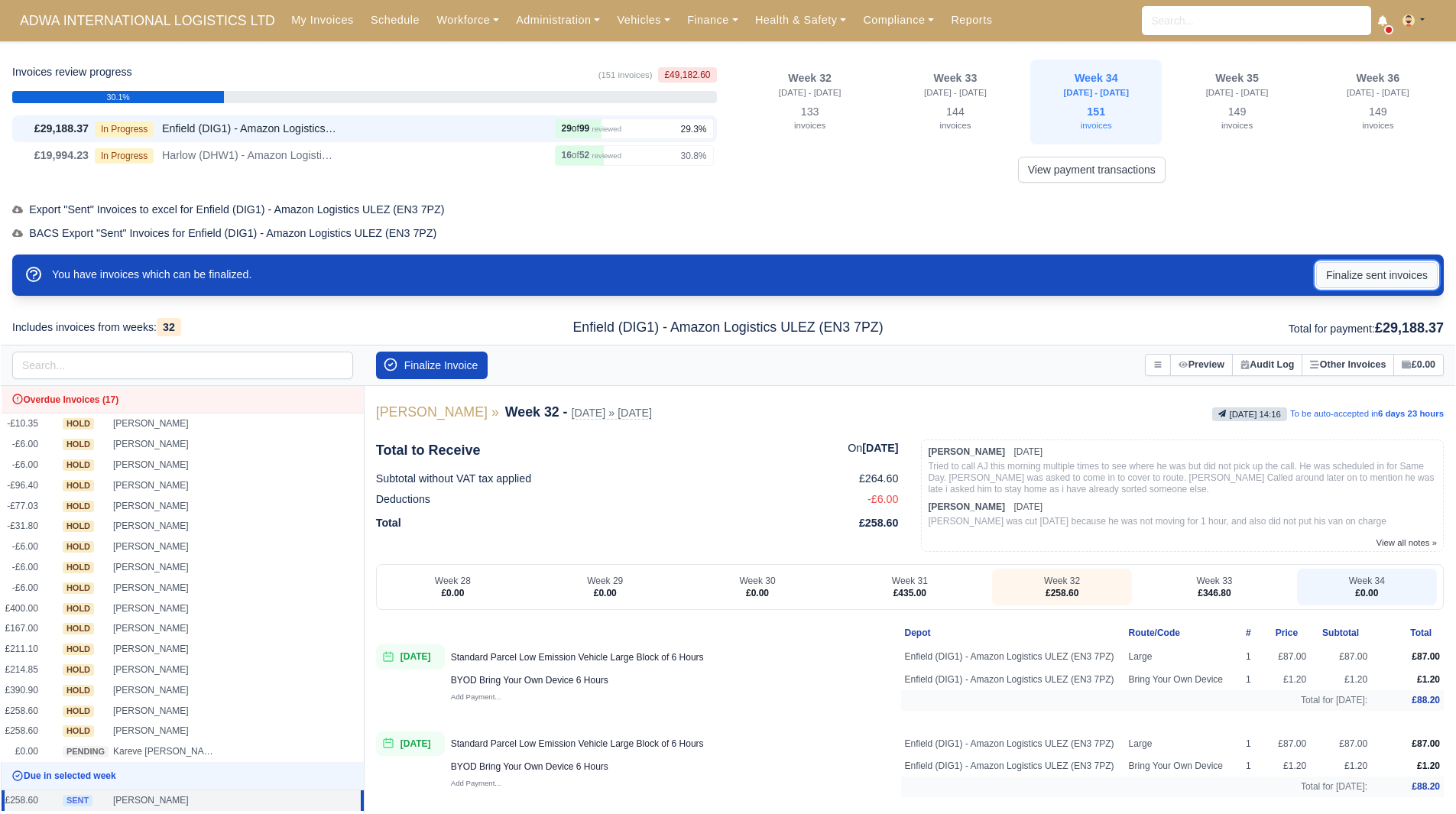
click at [1388, 276] on button "Finalize sent invoices" at bounding box center [1376, 275] width 121 height 26
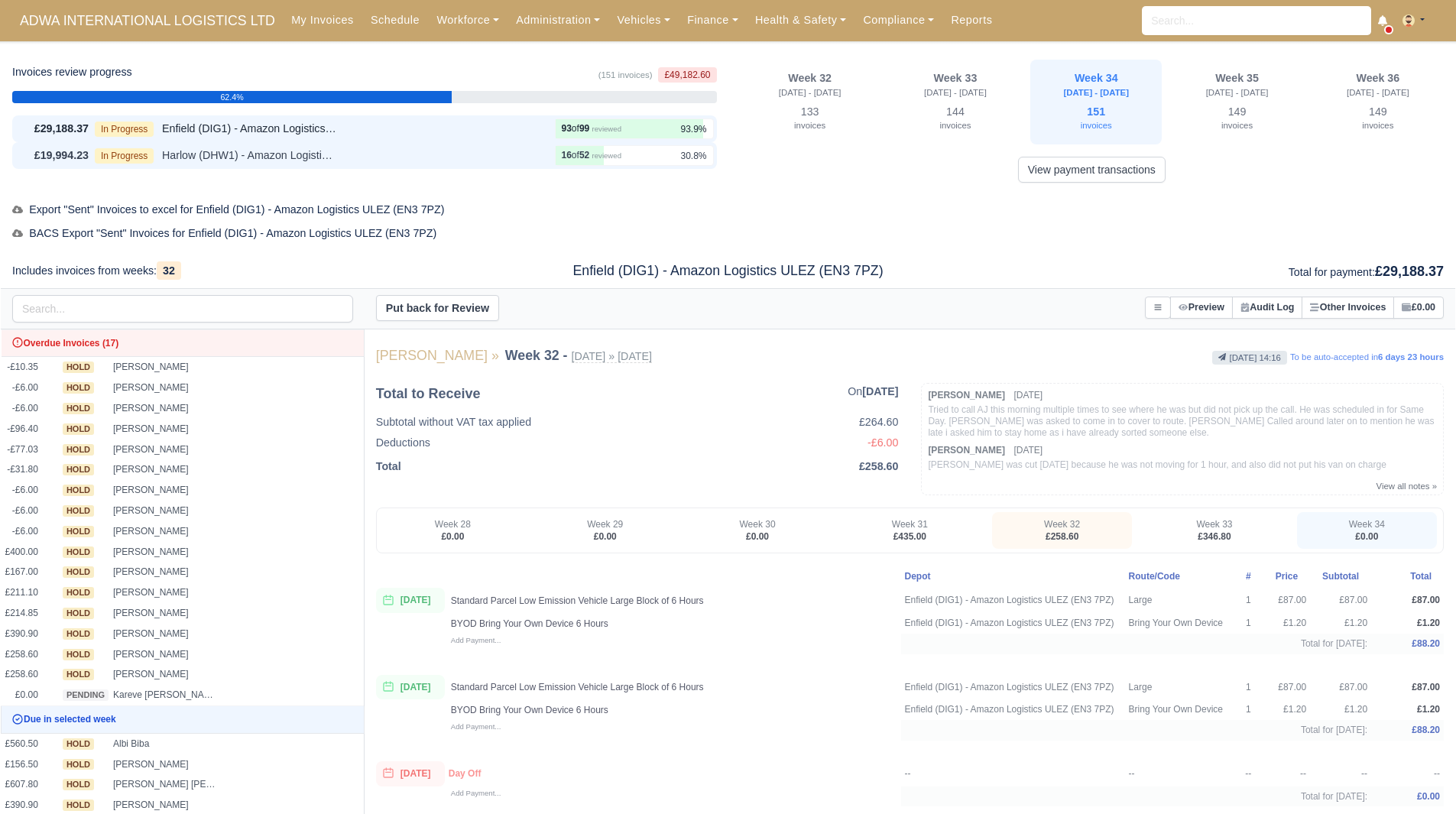
click at [458, 151] on div "In Progress Harlow (DHW1) - Amazon Logistics (CM19 5AW)" at bounding box center [321, 155] width 454 height 18
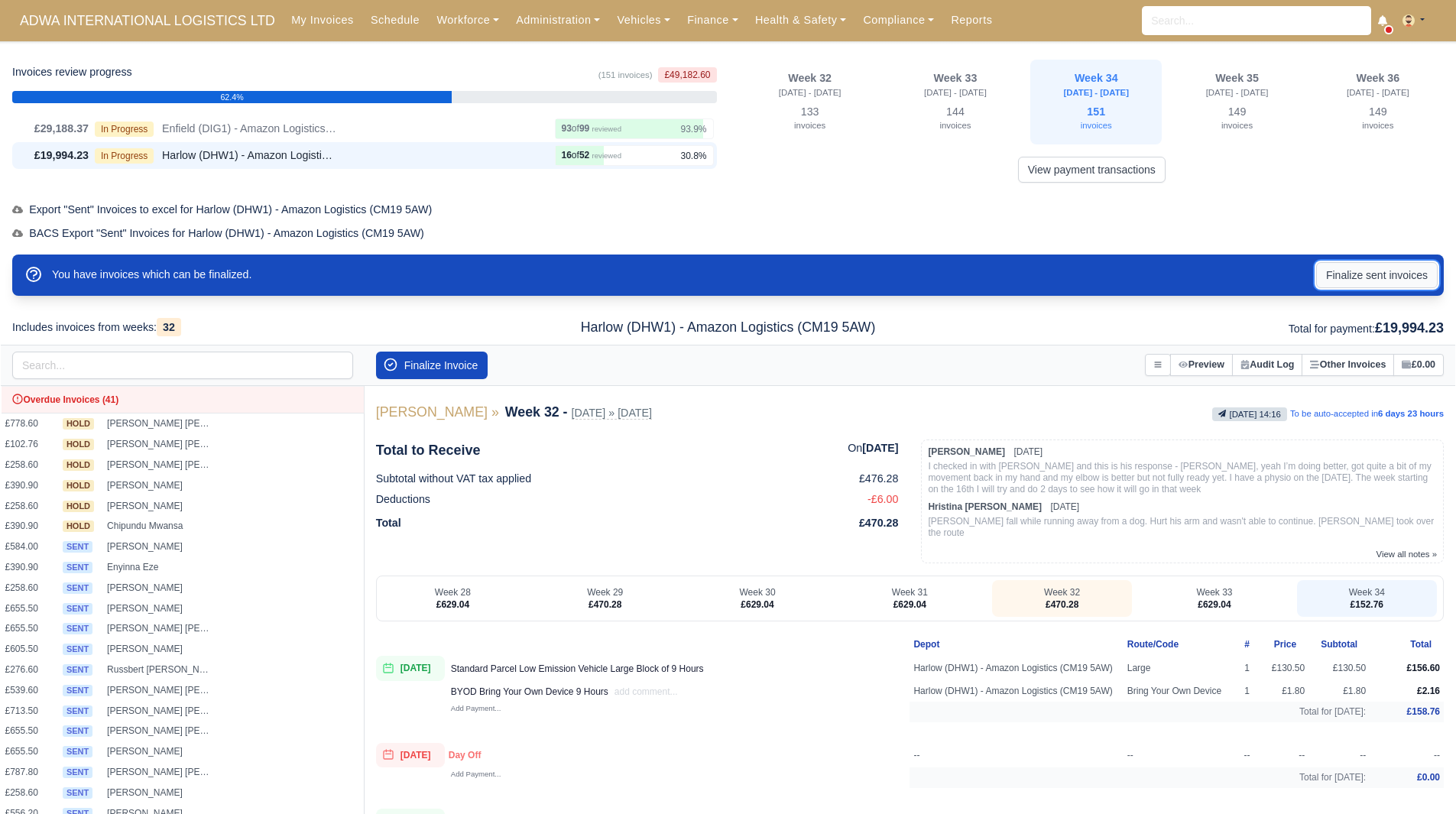
click at [1348, 283] on button "Finalize sent invoices" at bounding box center [1376, 275] width 121 height 26
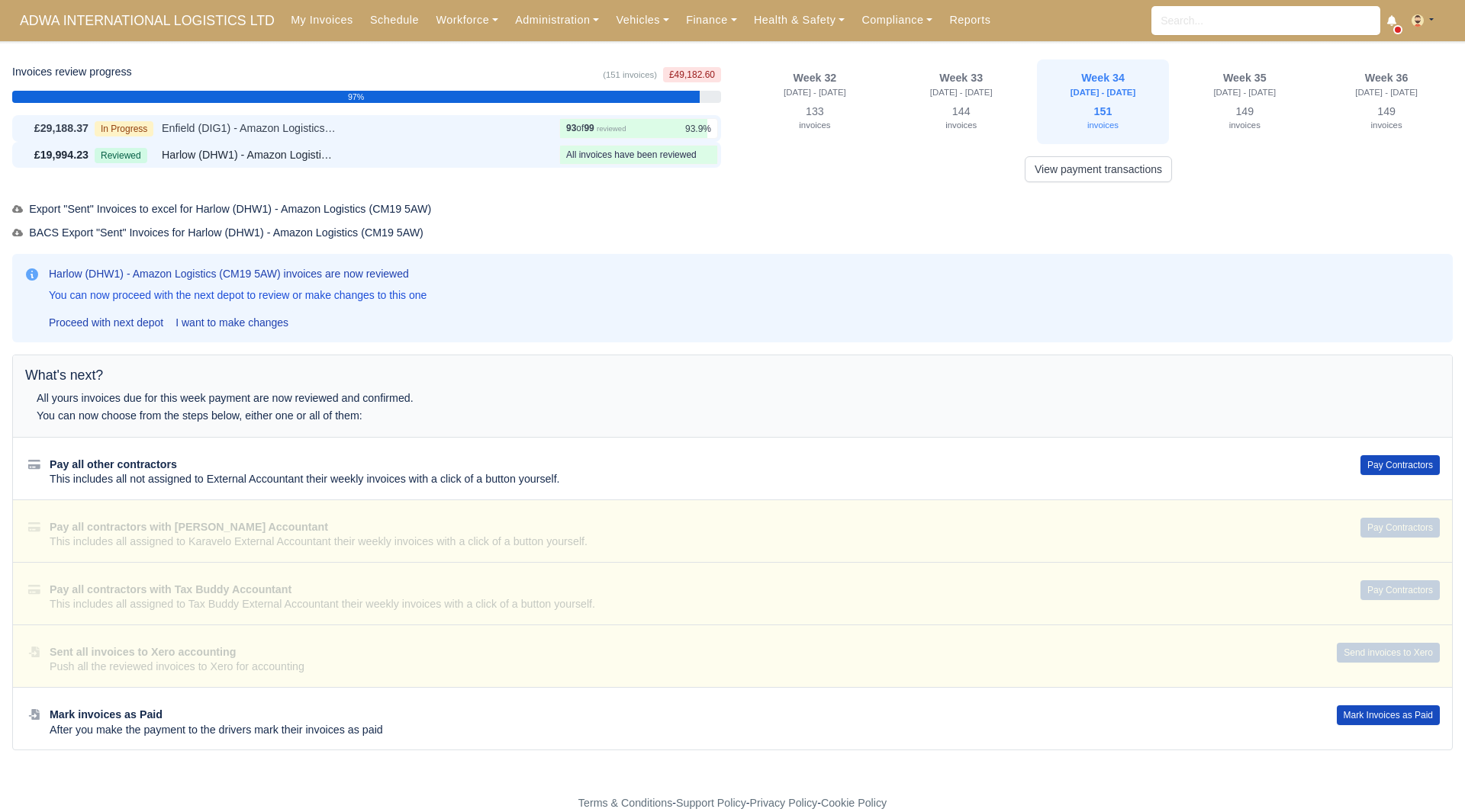
click at [483, 122] on div "In Progress Enfield (DIG1) - Amazon Logistics ULEZ (EN3 7PZ)" at bounding box center [323, 129] width 459 height 18
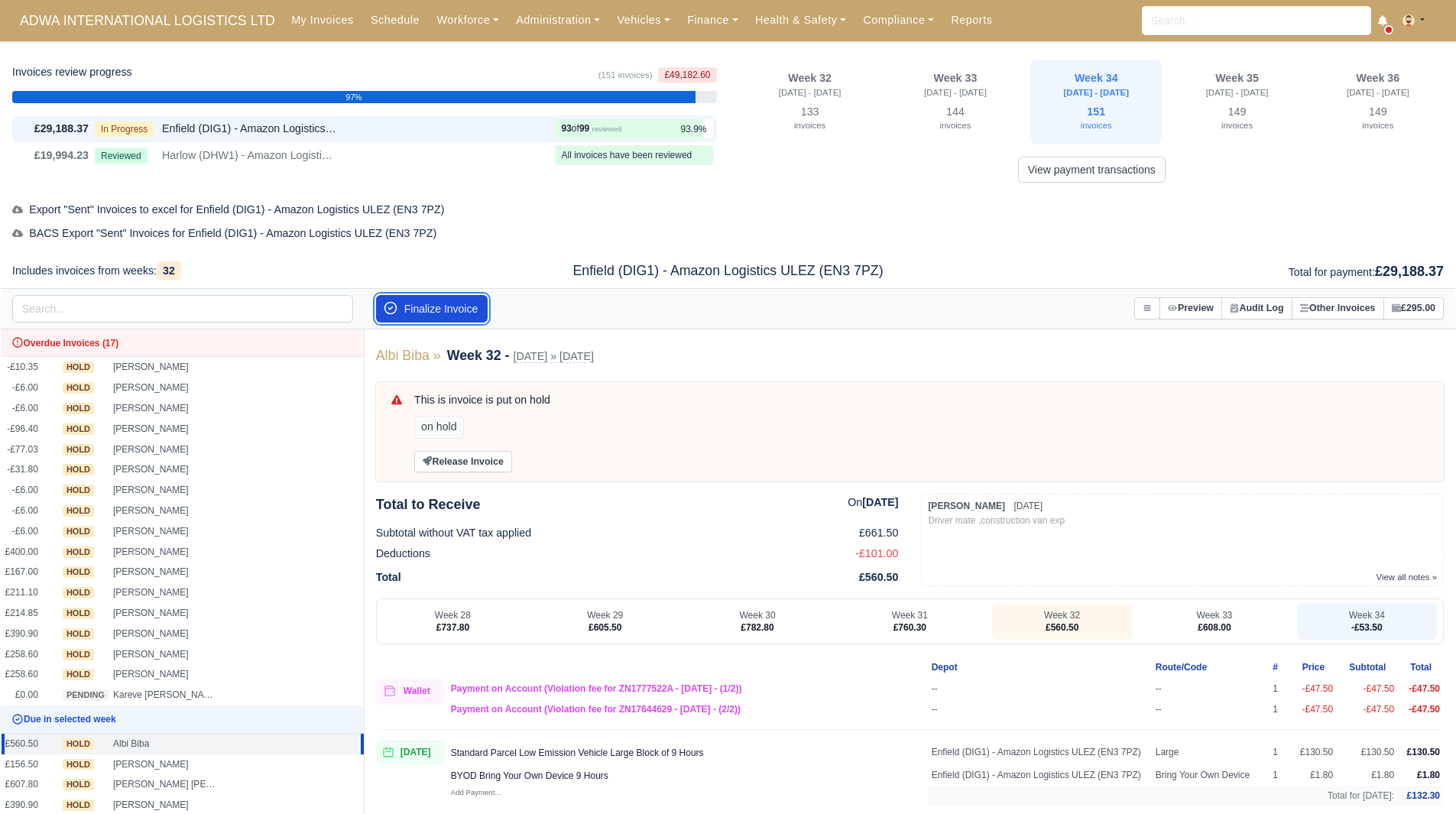
click at [461, 310] on button "Finalize Invoice" at bounding box center [432, 308] width 113 height 27
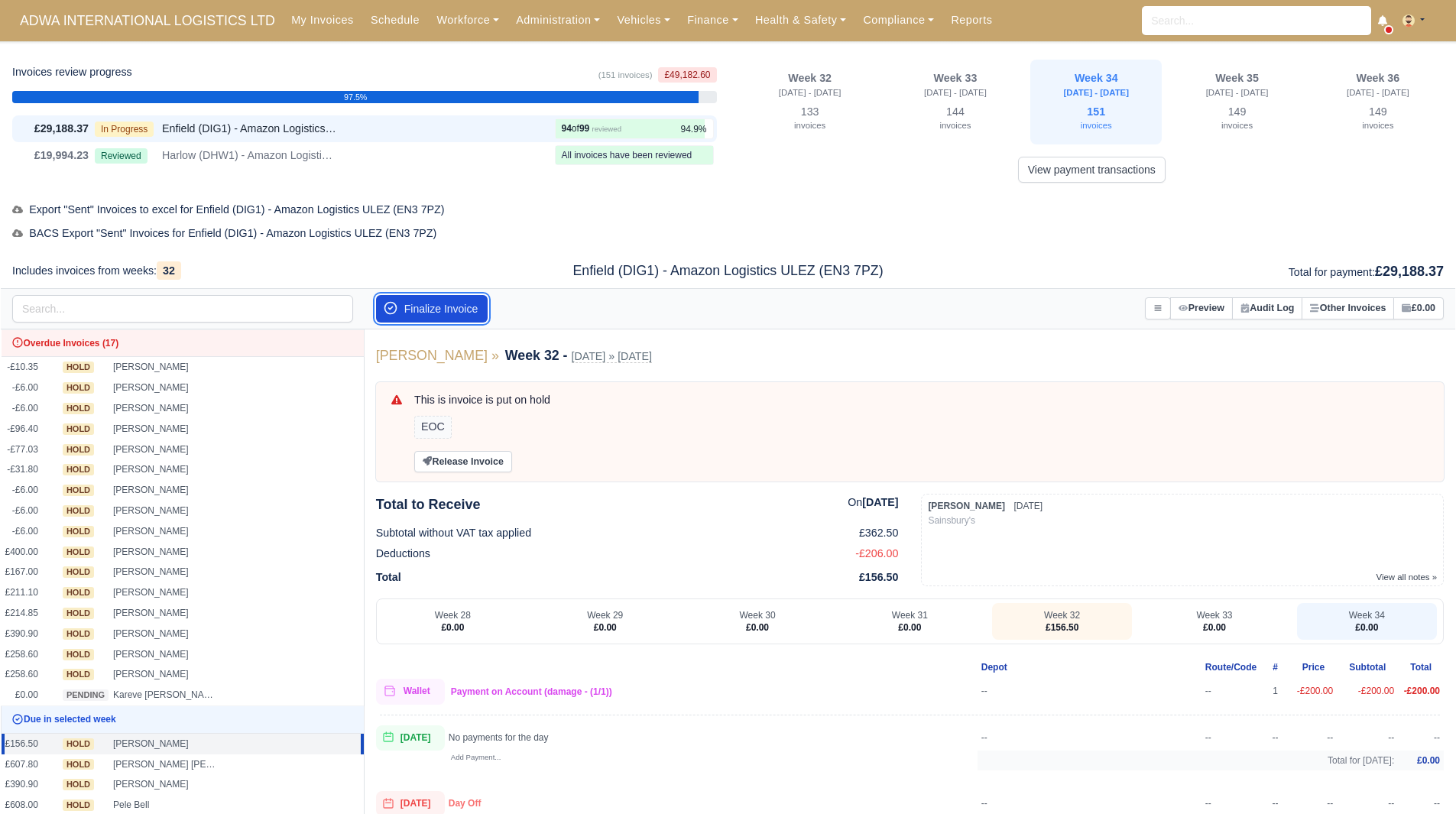
click at [461, 309] on button "Finalize Invoice" at bounding box center [432, 308] width 113 height 27
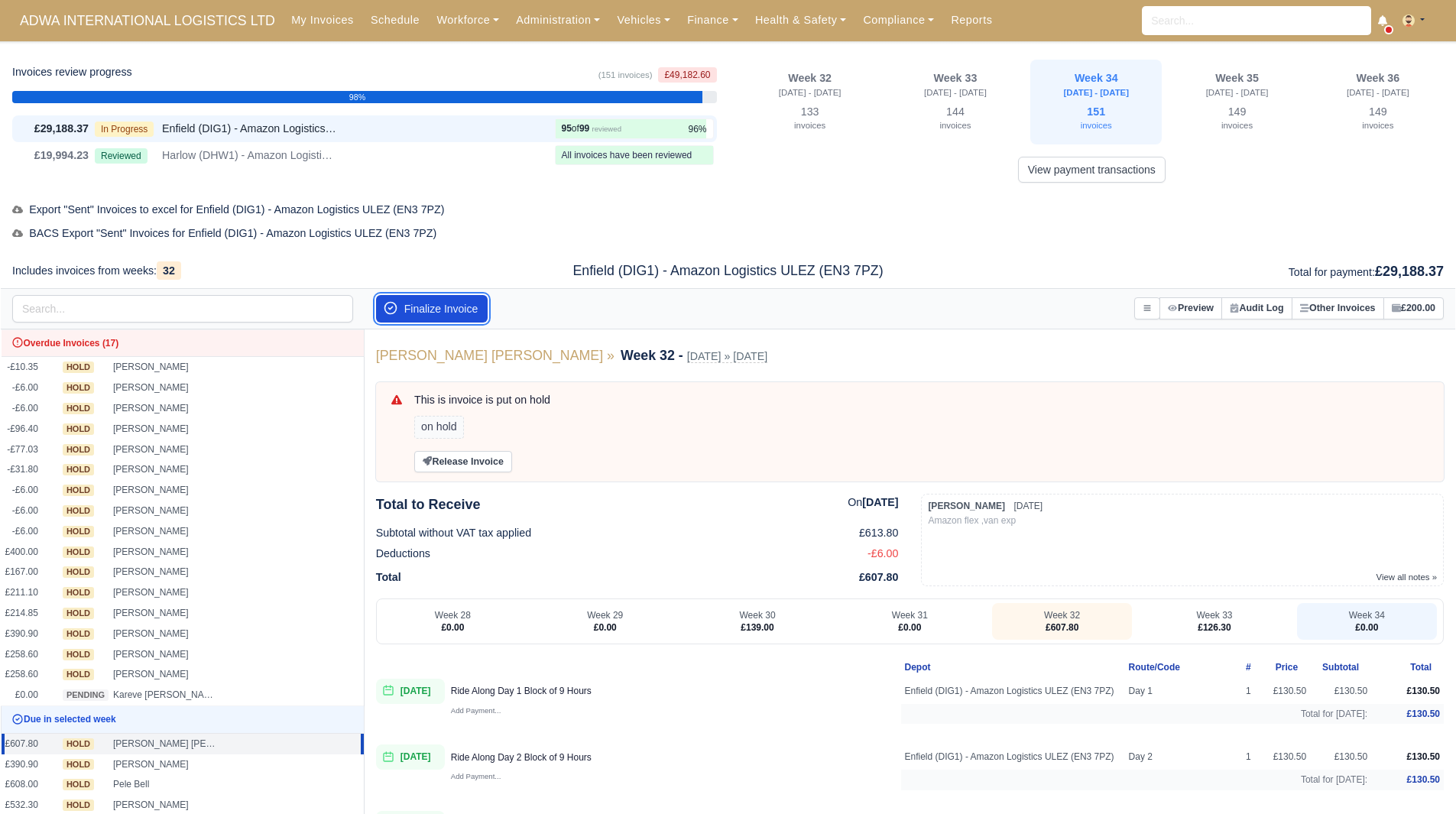
click at [461, 309] on button "Finalize Invoice" at bounding box center [432, 308] width 113 height 27
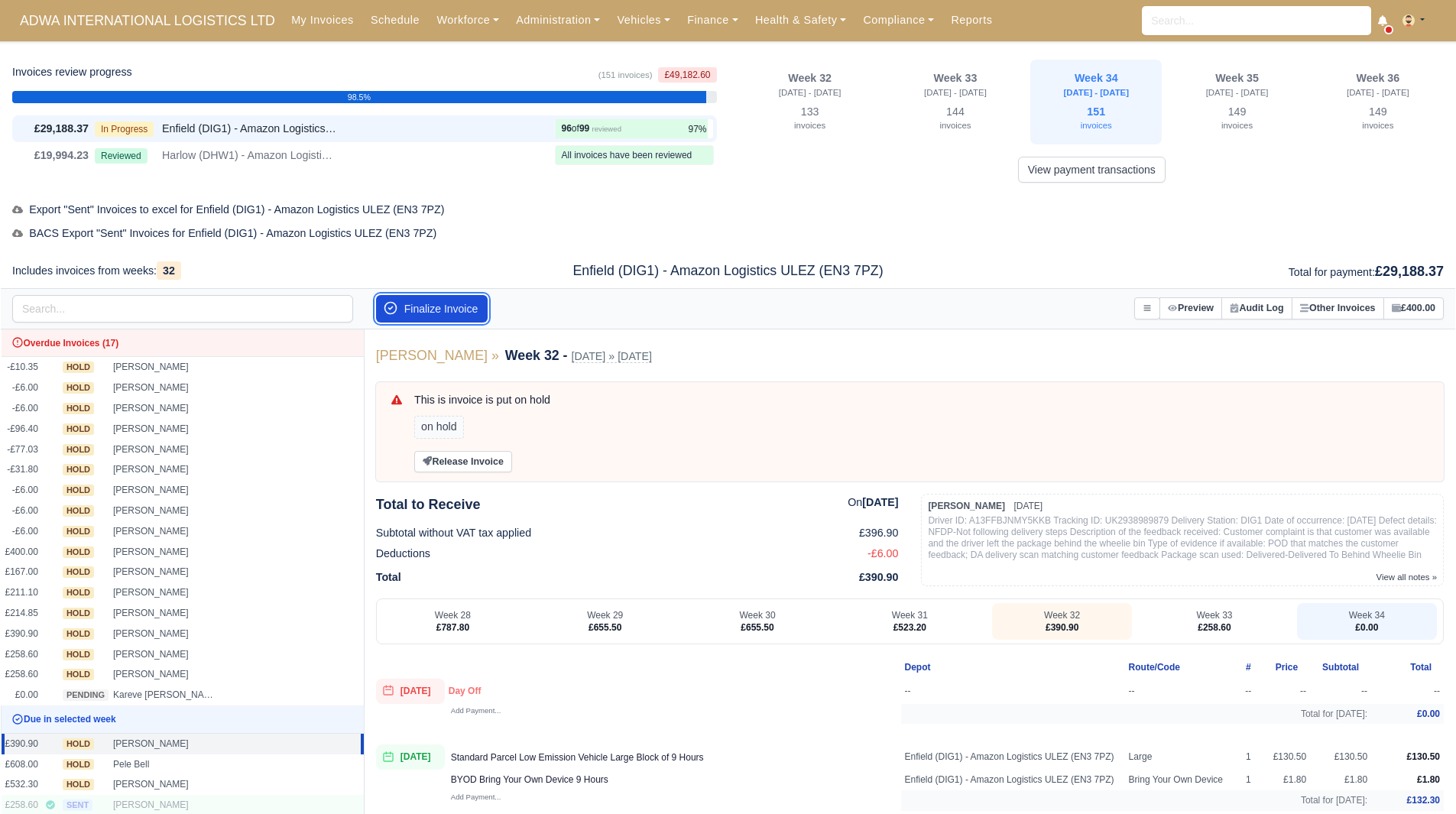
click at [462, 309] on button "Finalize Invoice" at bounding box center [432, 308] width 113 height 27
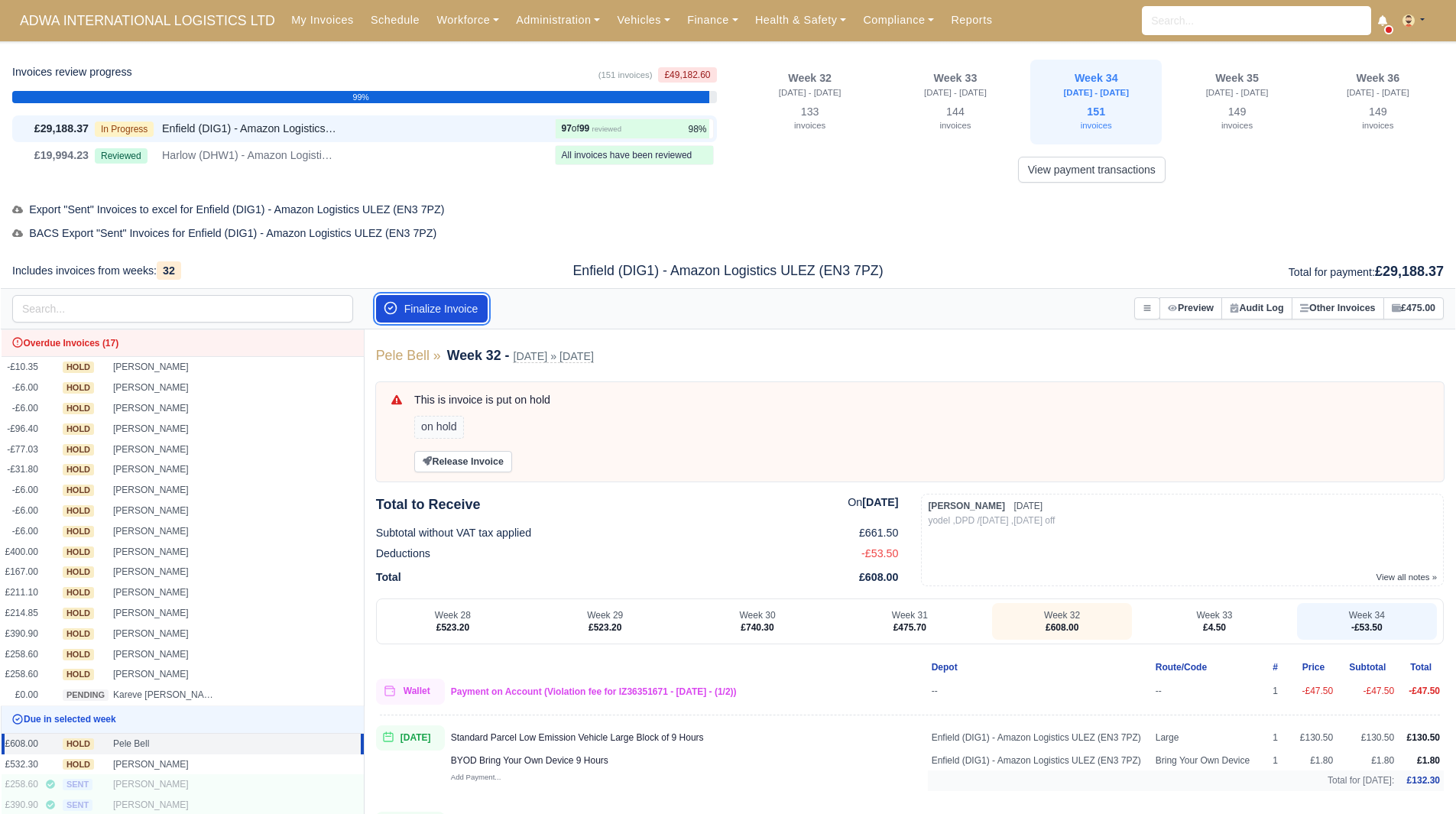
click at [462, 309] on button "Finalize Invoice" at bounding box center [432, 308] width 113 height 27
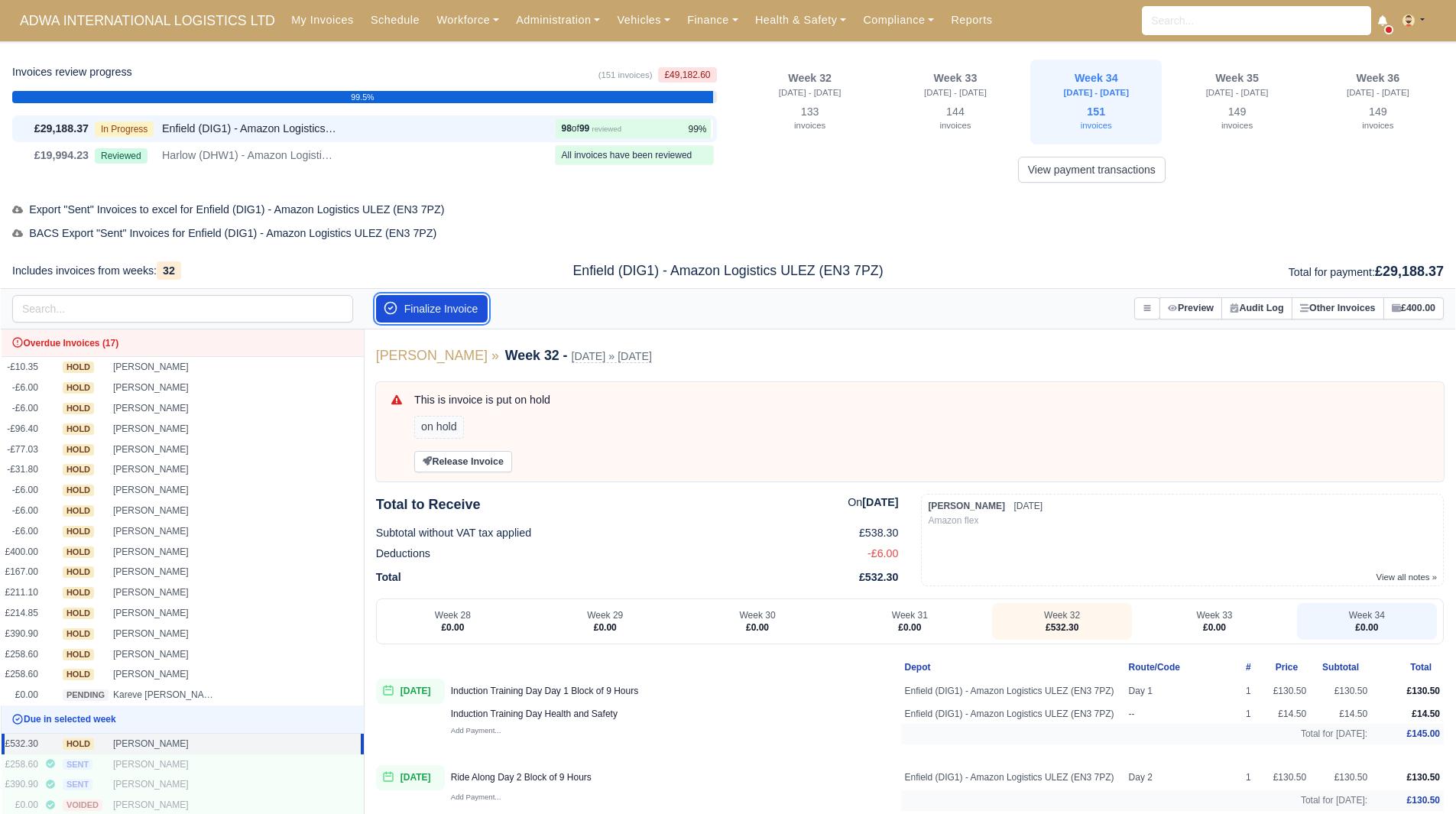
click at [462, 309] on button "Finalize Invoice" at bounding box center [432, 308] width 113 height 27
